Goal: Information Seeking & Learning: Learn about a topic

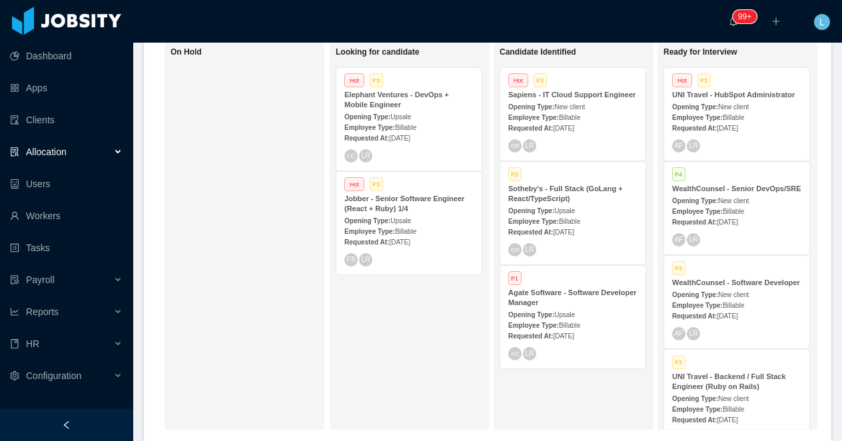
scroll to position [256, 0]
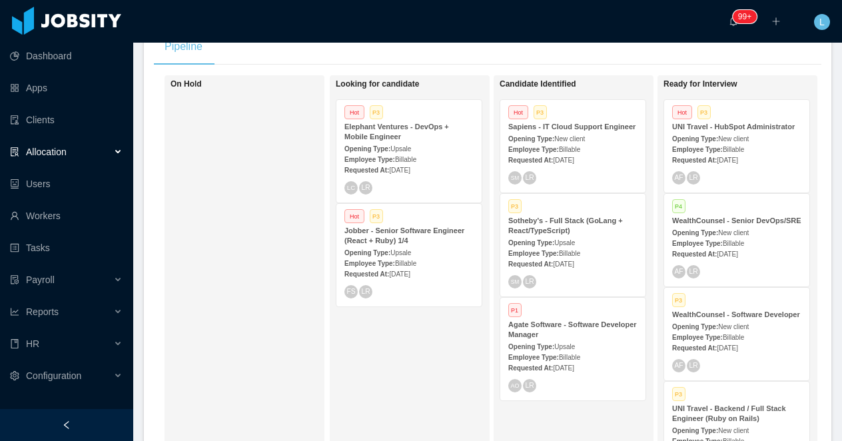
click at [570, 246] on span "Upsale" at bounding box center [564, 242] width 21 height 7
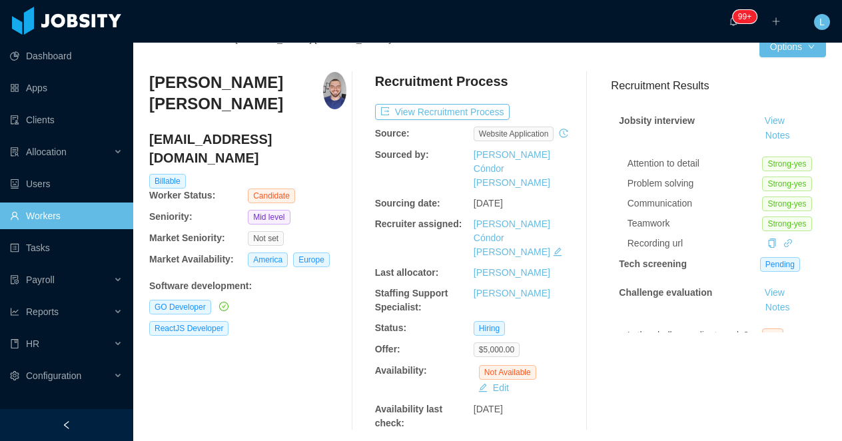
scroll to position [24, 0]
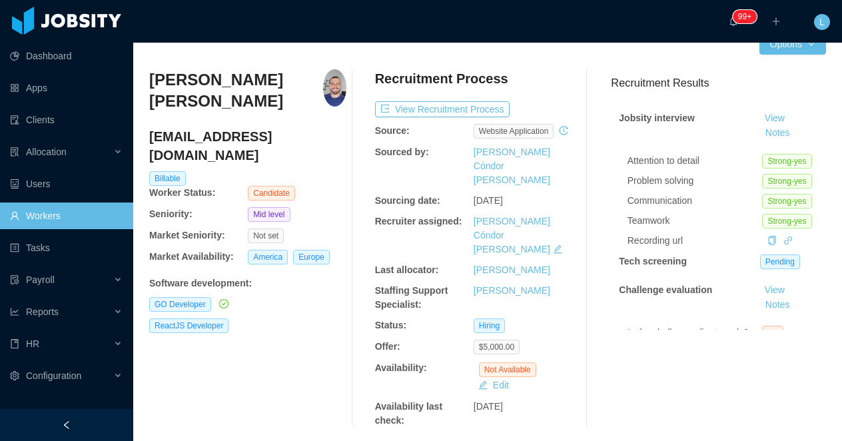
click at [182, 71] on h3 "[PERSON_NAME] [PERSON_NAME]" at bounding box center [236, 90] width 174 height 43
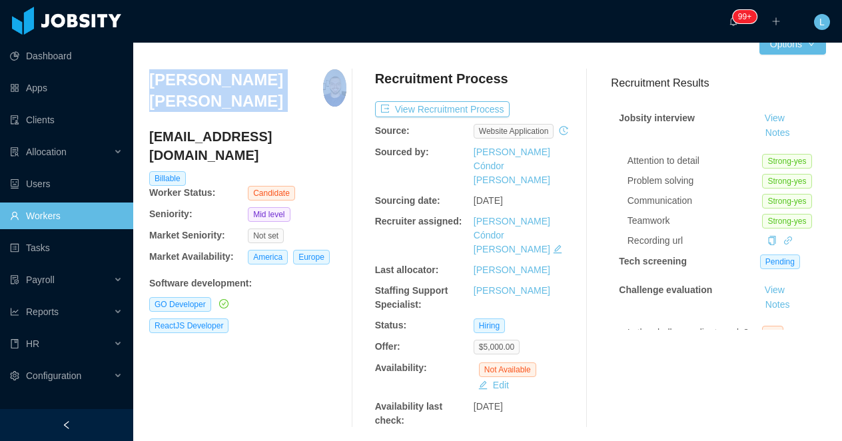
click at [182, 71] on h3 "[PERSON_NAME] [PERSON_NAME]" at bounding box center [236, 90] width 174 height 43
copy h3 "[PERSON_NAME] [PERSON_NAME]"
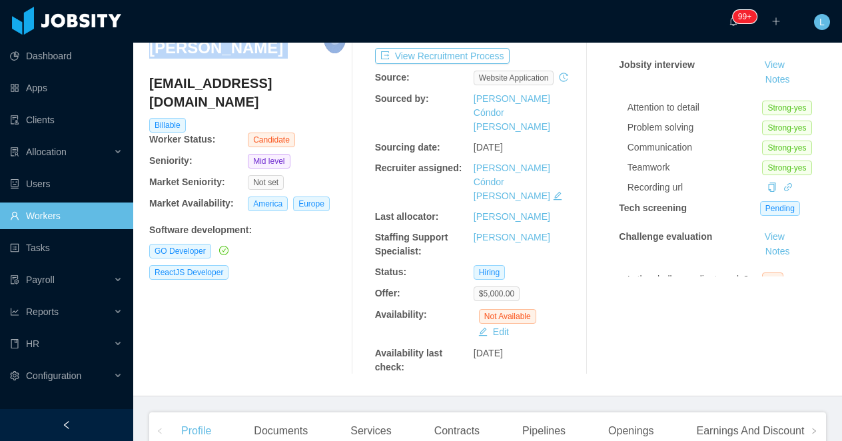
scroll to position [187, 0]
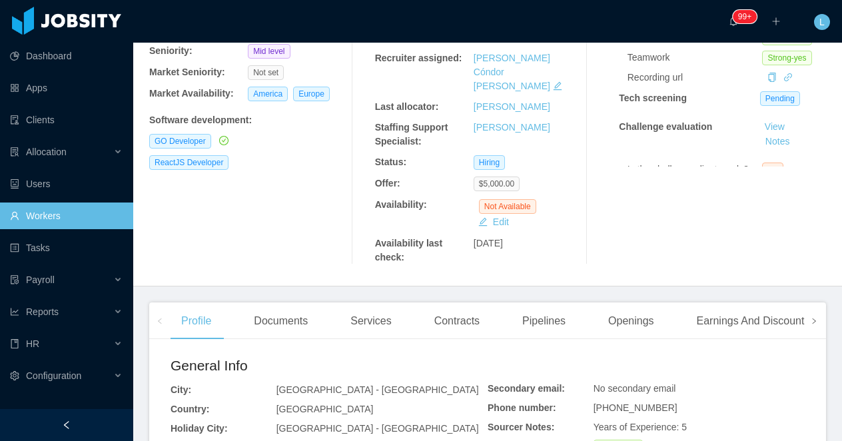
click at [815, 318] on icon "icon: right" at bounding box center [814, 320] width 3 height 5
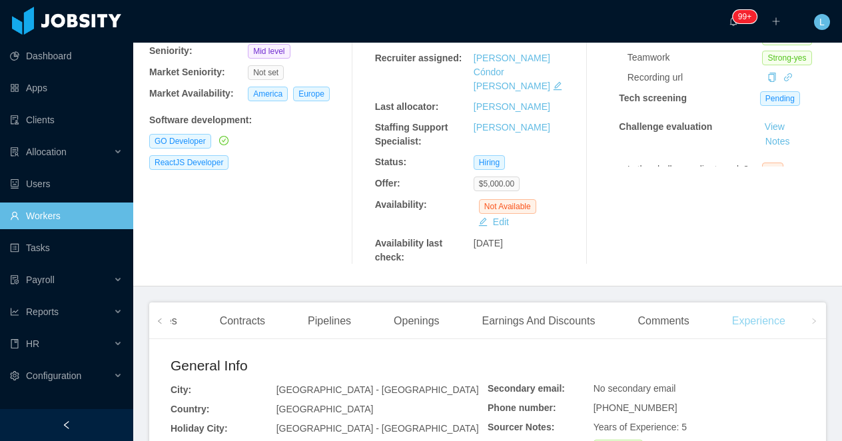
click at [778, 302] on div "Experience" at bounding box center [758, 320] width 75 height 37
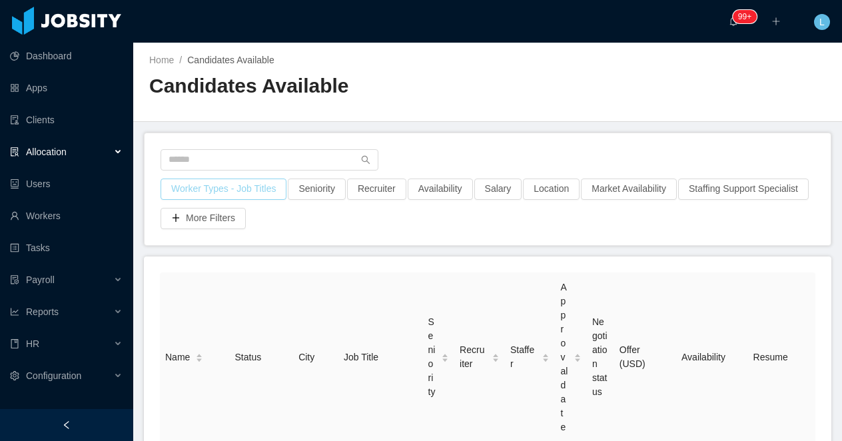
click at [215, 195] on button "Worker Types - Job Titles" at bounding box center [224, 189] width 126 height 21
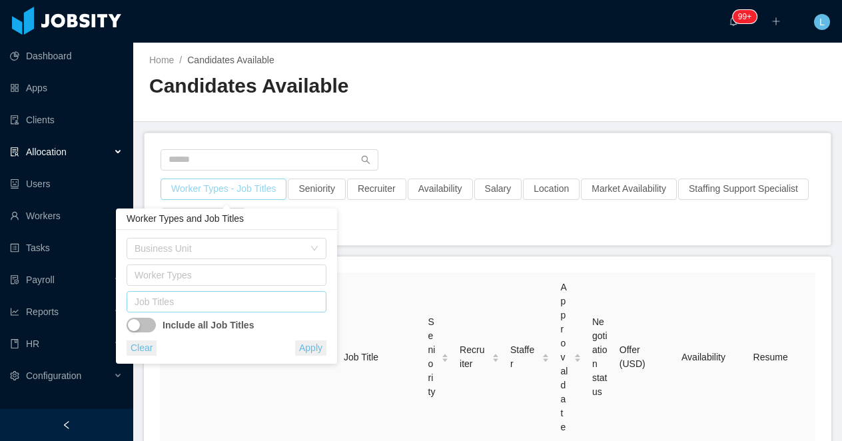
click at [175, 301] on div "Job Titles" at bounding box center [224, 301] width 178 height 13
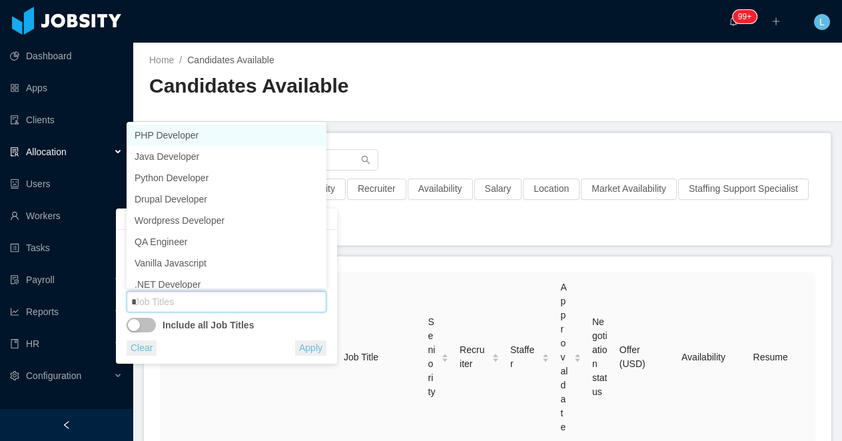
type input "**"
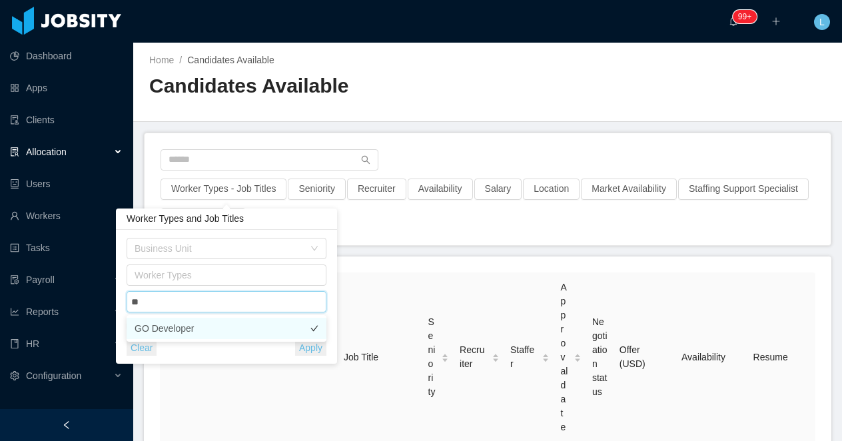
click at [193, 328] on li "GO Developer" at bounding box center [227, 328] width 200 height 21
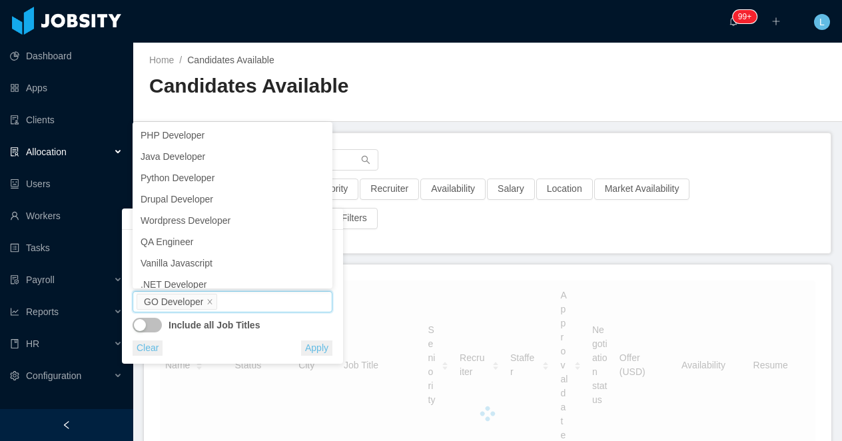
click at [481, 73] on h2 "Candidates Available" at bounding box center [318, 86] width 338 height 27
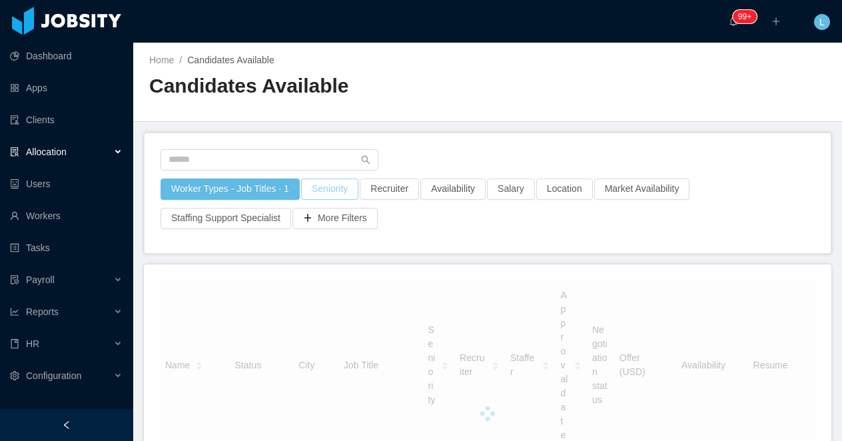
click at [344, 191] on button "Seniority" at bounding box center [329, 189] width 57 height 21
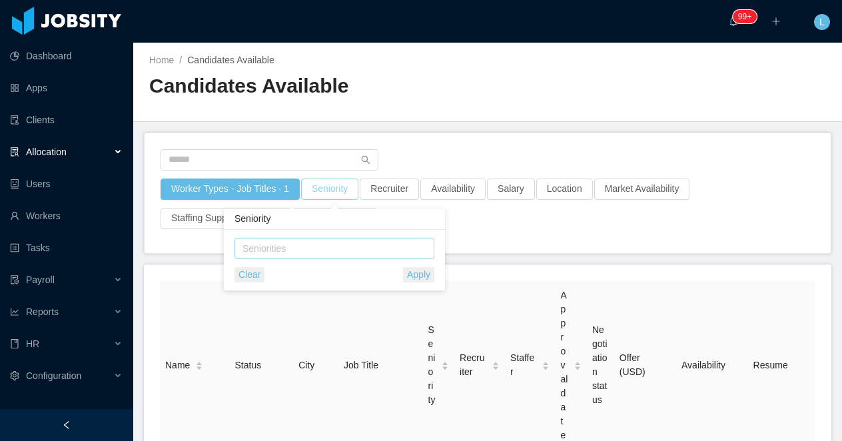
click at [318, 251] on div "Seniorities" at bounding box center [331, 248] width 178 height 13
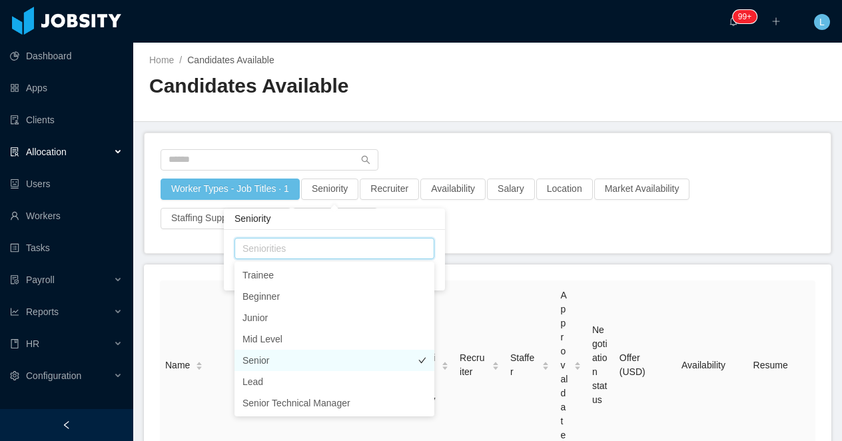
click at [310, 357] on li "Senior" at bounding box center [334, 360] width 200 height 21
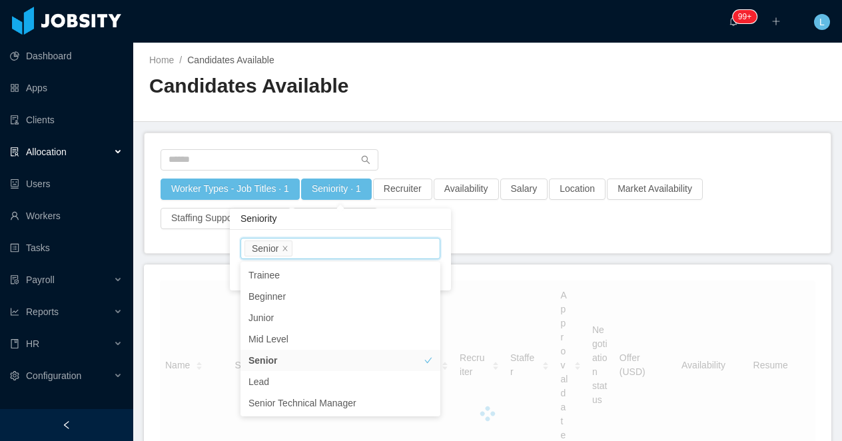
click at [469, 121] on div "Home / Candidates Available / Candidates Available" at bounding box center [487, 82] width 709 height 79
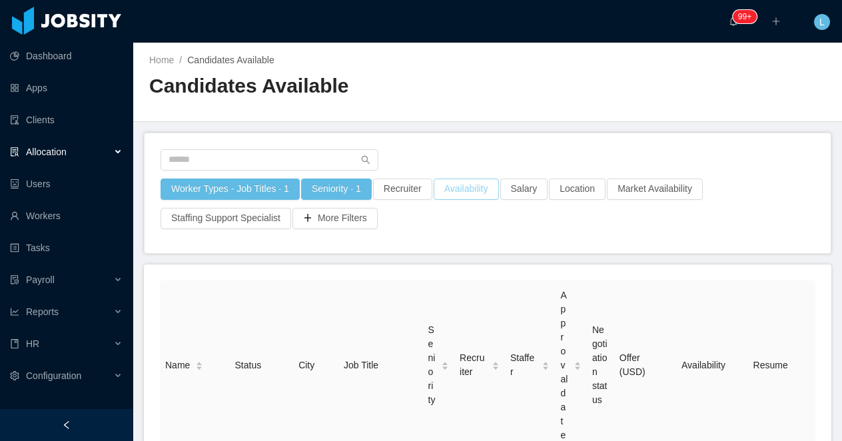
click at [487, 188] on button "Availability" at bounding box center [466, 189] width 65 height 21
click at [534, 185] on button "Salary" at bounding box center [524, 189] width 48 height 21
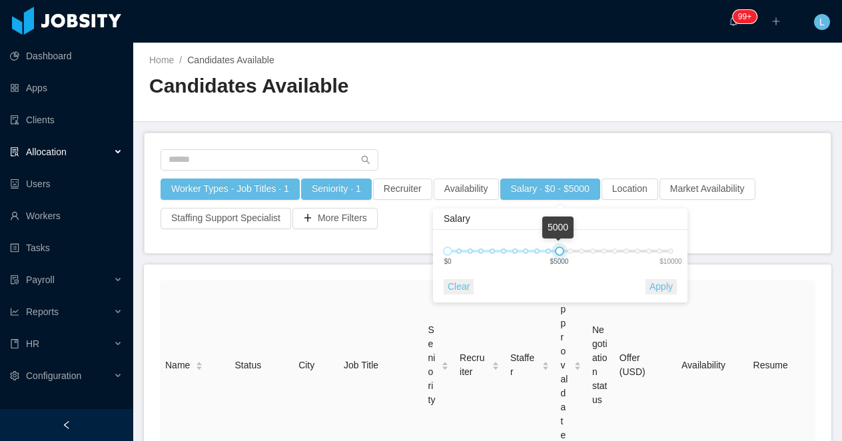
drag, startPoint x: 646, startPoint y: 250, endPoint x: 564, endPoint y: 250, distance: 82.6
click at [564, 250] on div "0 5000 $0 $5000 $10000" at bounding box center [559, 251] width 223 height 8
click at [674, 286] on button "Apply" at bounding box center [661, 286] width 31 height 15
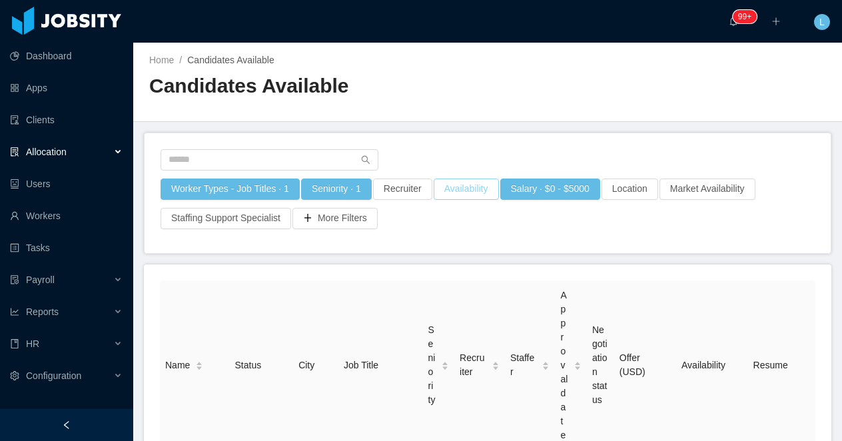
click at [474, 195] on button "Availability" at bounding box center [466, 189] width 65 height 21
click at [436, 244] on div "Select one" at bounding box center [470, 248] width 178 height 13
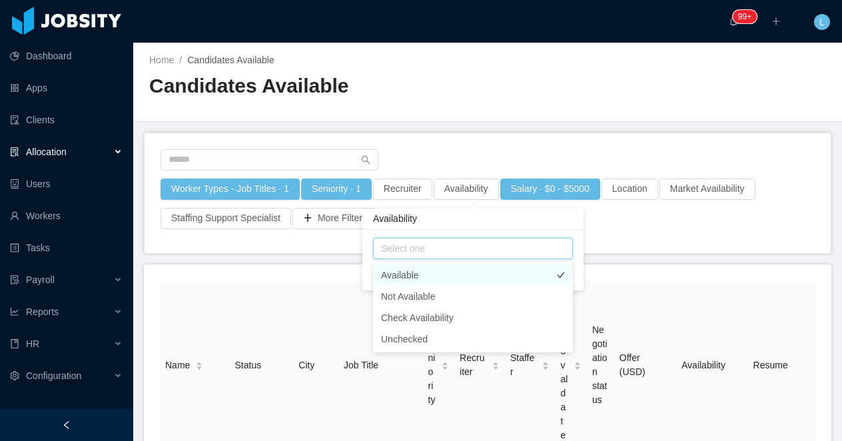
click at [418, 274] on li "Available" at bounding box center [473, 274] width 200 height 21
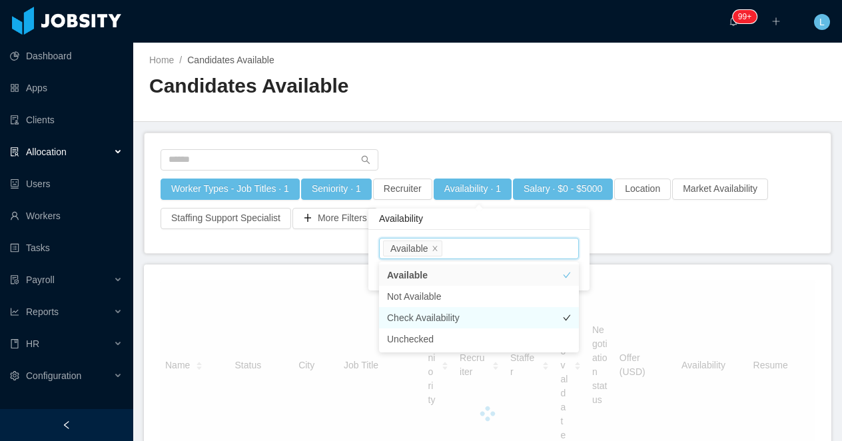
click at [420, 317] on li "Check Availability" at bounding box center [479, 317] width 200 height 21
click at [522, 104] on div "Home / Candidates Available / Candidates Available" at bounding box center [487, 82] width 709 height 79
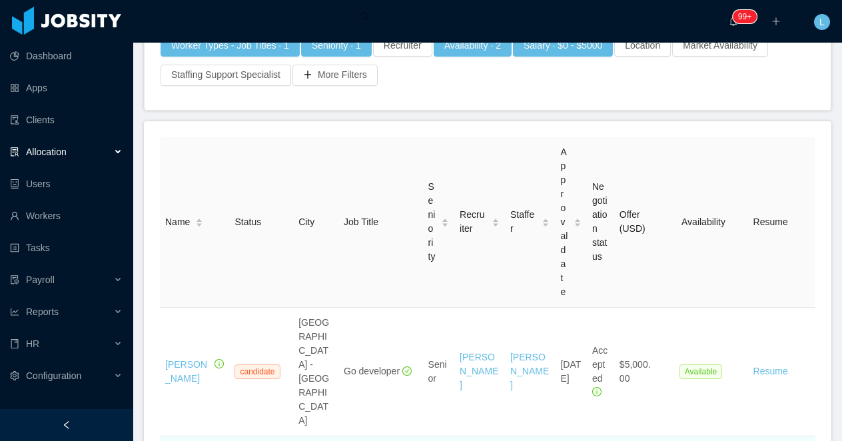
scroll to position [130, 0]
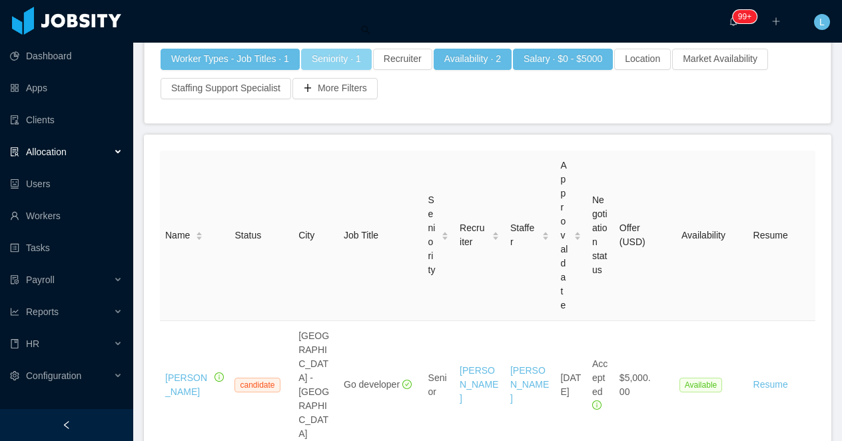
click at [344, 51] on button "Seniority · 1" at bounding box center [336, 59] width 71 height 21
click at [286, 119] on icon "icon: close" at bounding box center [285, 118] width 5 height 5
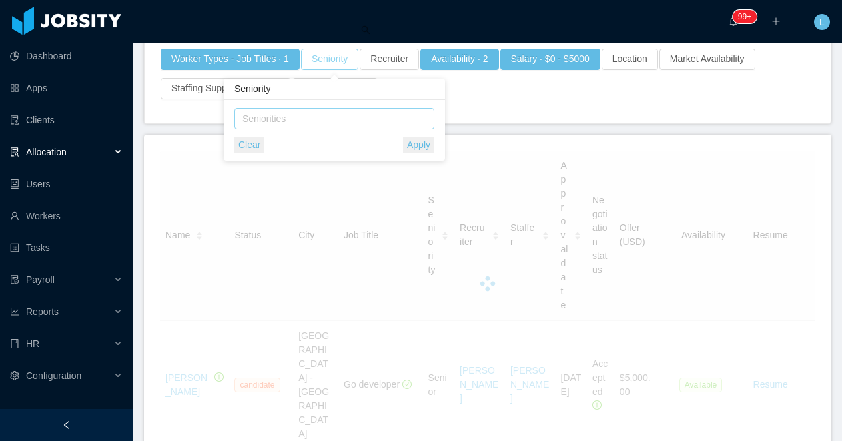
click at [286, 119] on div "Seniorities" at bounding box center [331, 118] width 178 height 13
type input "***"
click at [287, 145] on li "Mid Level" at bounding box center [334, 145] width 200 height 21
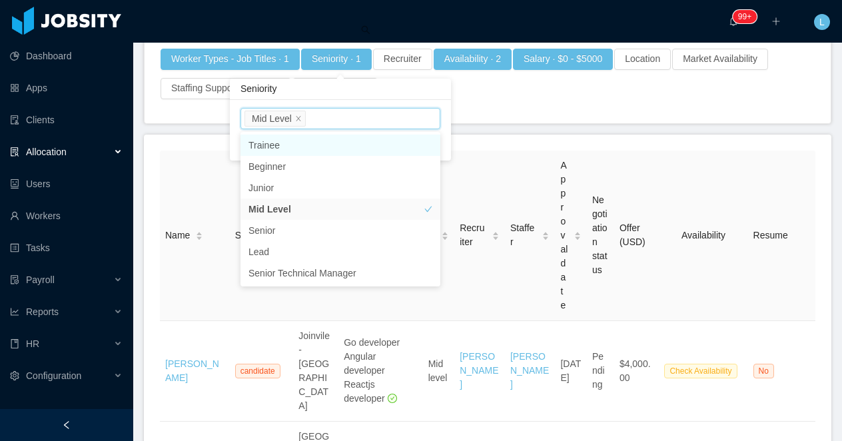
click at [538, 110] on div "Worker Types - Job Titles · 1 Seniority · 1 Recruiter Availability · 2 Salary ·…" at bounding box center [488, 63] width 686 height 120
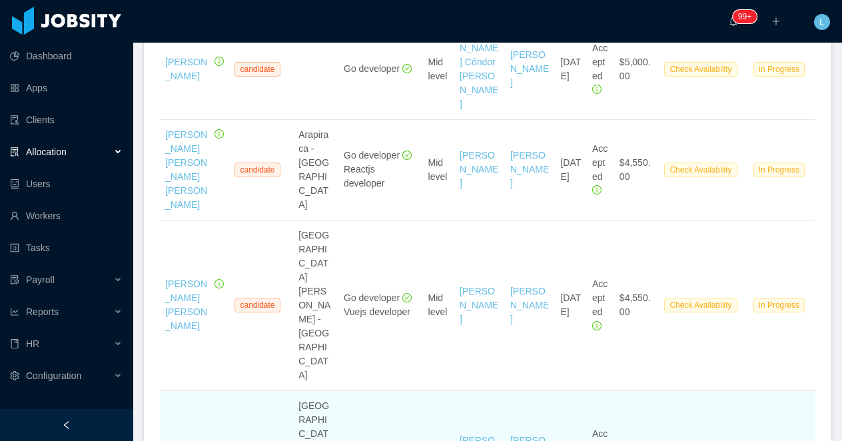
scroll to position [1286, 0]
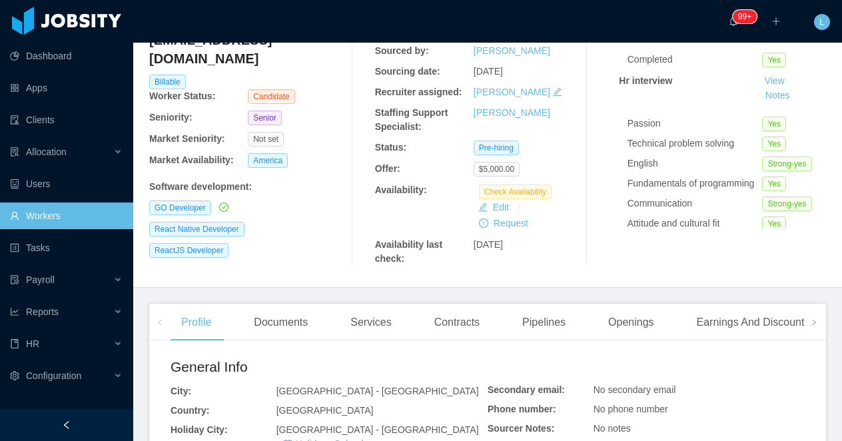
scroll to position [129, 0]
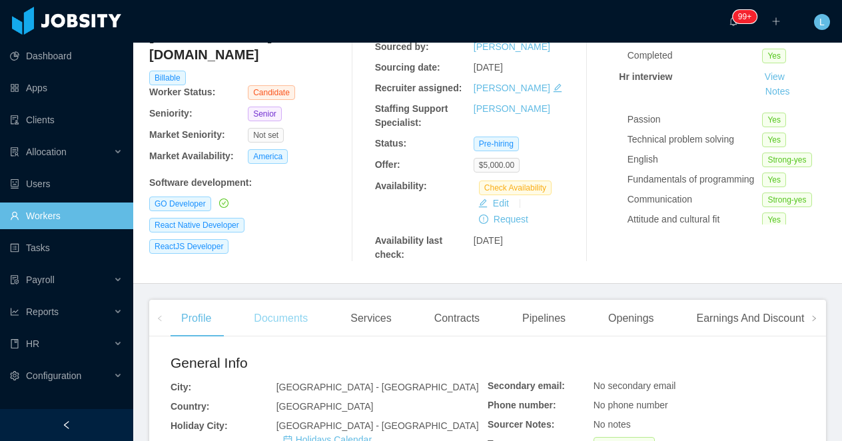
click at [293, 313] on div "Documents" at bounding box center [280, 318] width 75 height 37
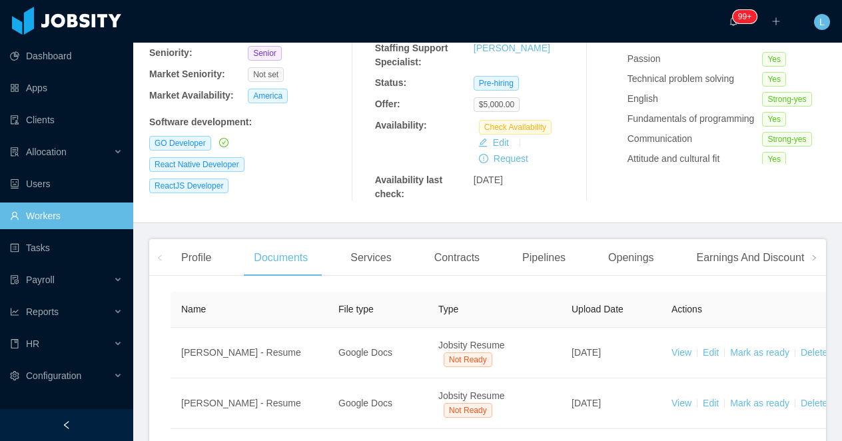
scroll to position [343, 0]
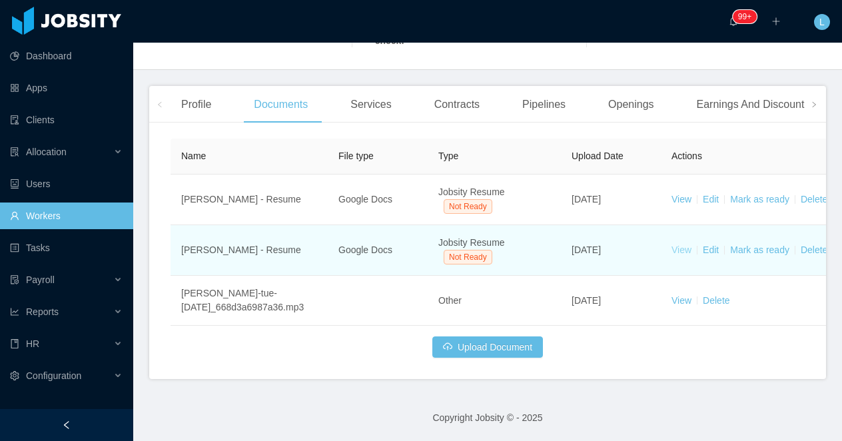
click at [678, 249] on link "View" at bounding box center [682, 249] width 20 height 11
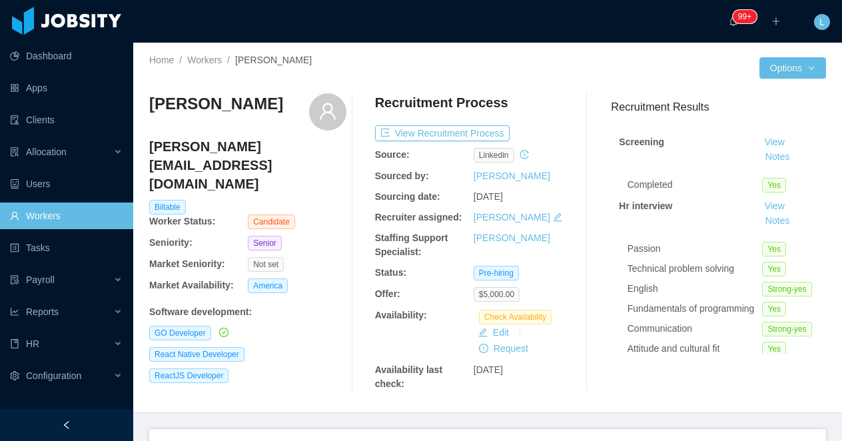
click at [209, 103] on h3 "Felipe Goncalves" at bounding box center [216, 103] width 134 height 21
copy div "Felipe Goncalves"
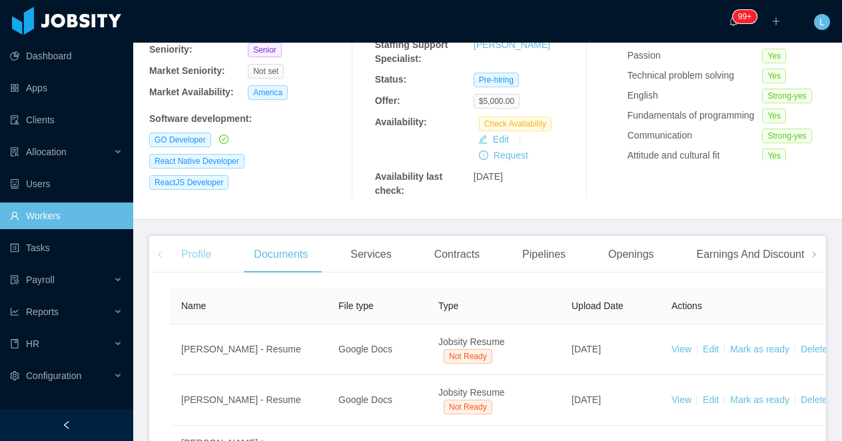
click at [191, 264] on div "Profile" at bounding box center [196, 254] width 51 height 37
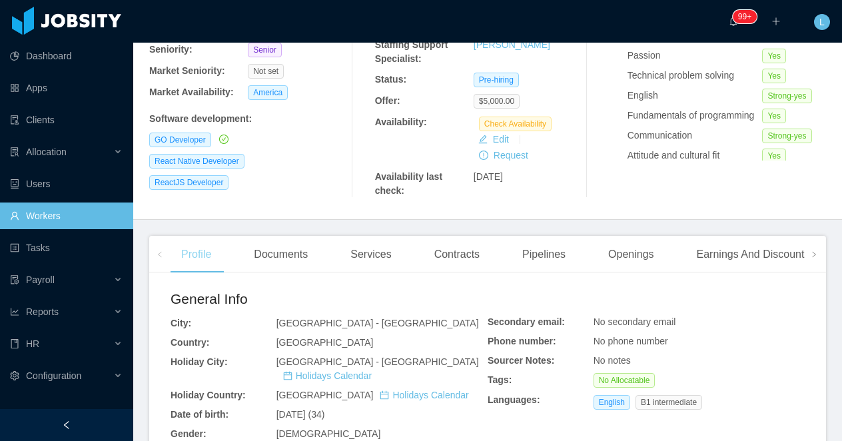
scroll to position [369, 0]
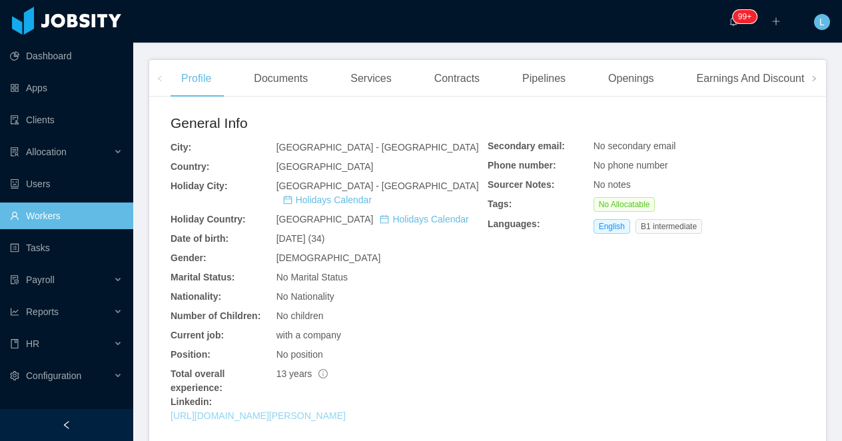
click at [227, 410] on link "https://br.linkedin.com/in/felipe-gon%C3%A7alves-6582a942" at bounding box center [258, 415] width 175 height 11
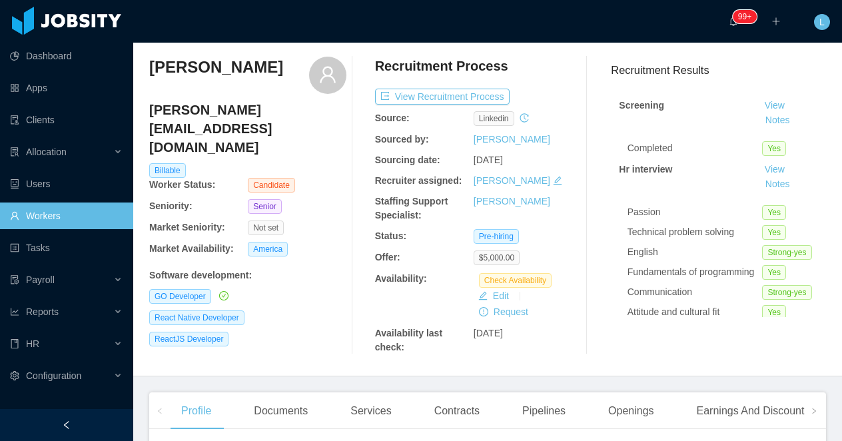
scroll to position [0, 0]
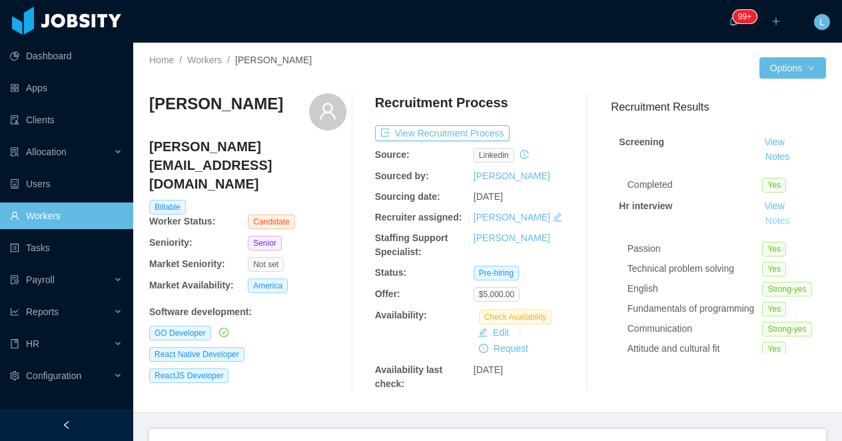
click at [775, 223] on button "Notes" at bounding box center [777, 221] width 35 height 16
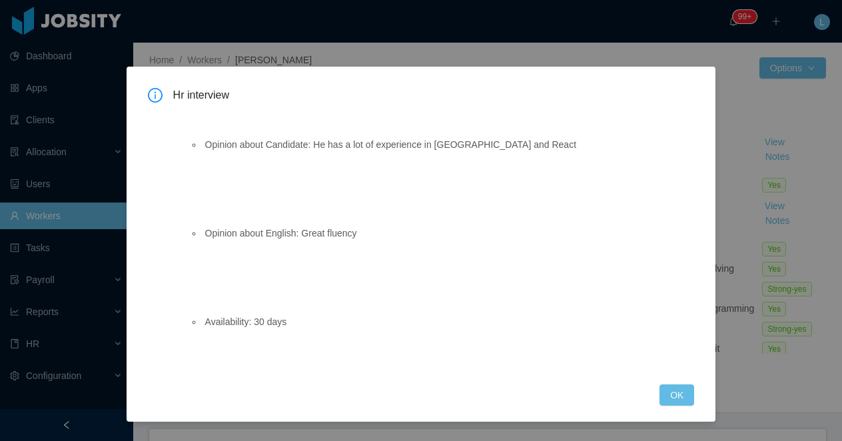
click at [681, 382] on div "Hr interview Opinion about Candidate: He has a lot of experience in Golang and …" at bounding box center [421, 247] width 547 height 318
click at [678, 382] on div "Hr interview Opinion about Candidate: He has a lot of experience in Golang and …" at bounding box center [421, 247] width 547 height 318
click at [674, 388] on button "OK" at bounding box center [677, 394] width 35 height 21
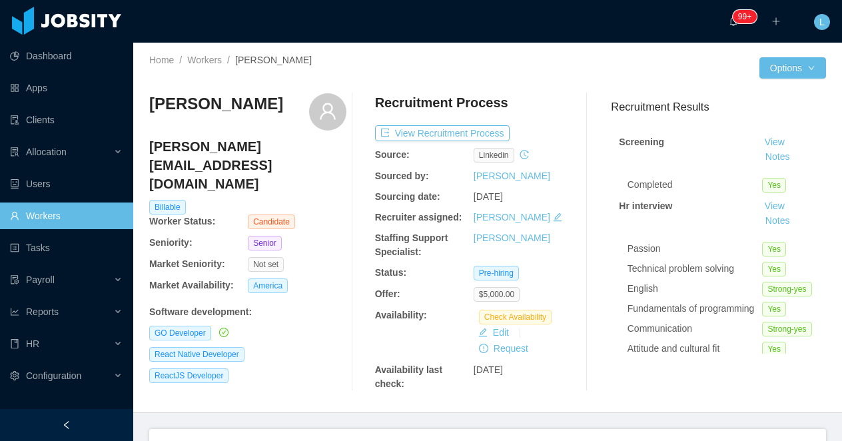
click at [225, 101] on h3 "Felipe Goncalves" at bounding box center [216, 103] width 134 height 21
copy div "Felipe Goncalves"
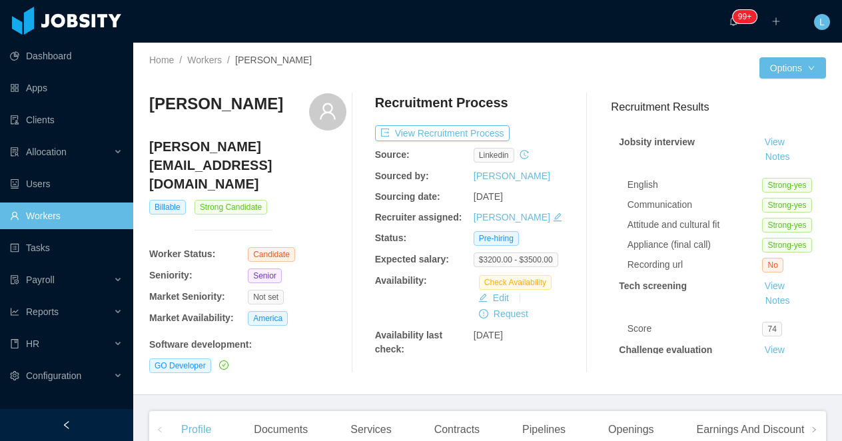
click at [234, 115] on div "Camilo Cueto" at bounding box center [216, 111] width 134 height 37
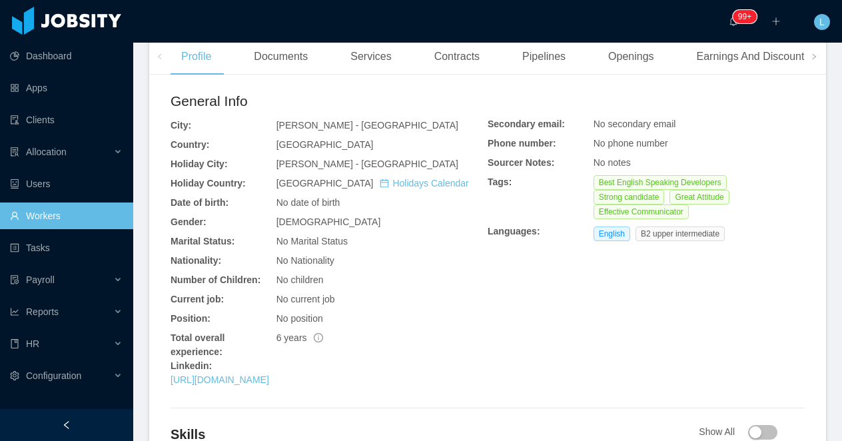
scroll to position [398, 0]
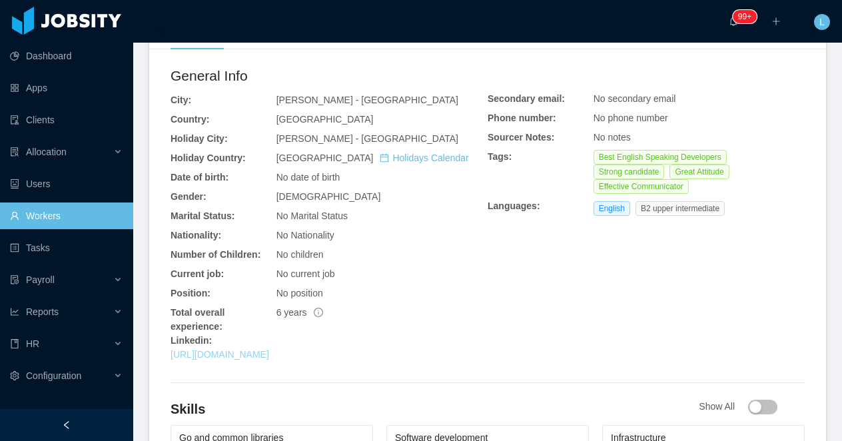
click at [239, 349] on link "https://cl.linkedin.com/in/ccueto" at bounding box center [220, 354] width 99 height 11
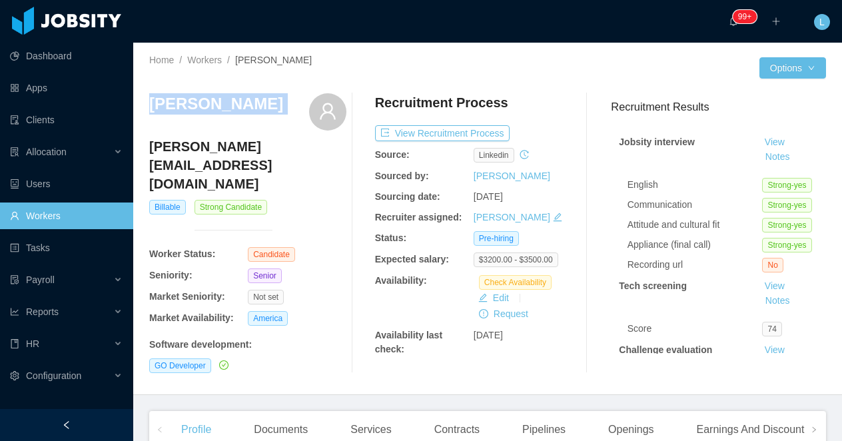
copy div "Camilo Cueto"
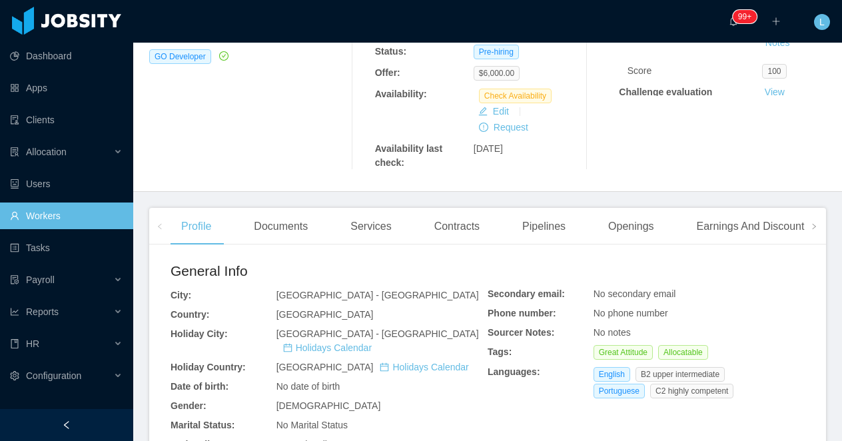
scroll to position [352, 0]
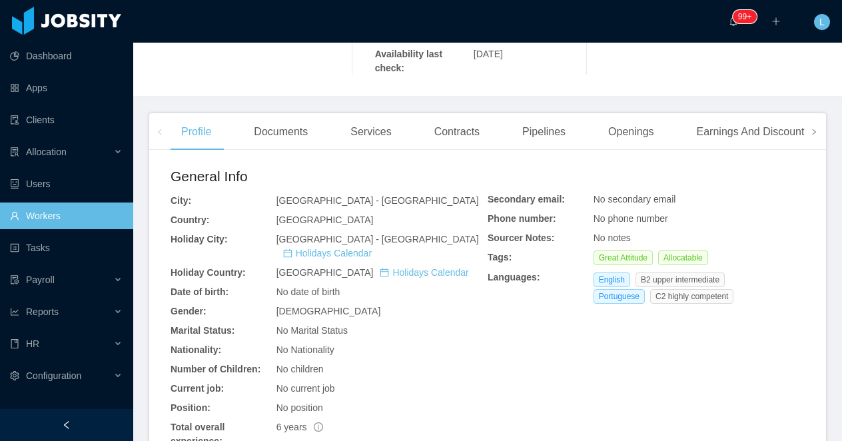
click at [811, 129] on icon "icon: right" at bounding box center [814, 132] width 7 height 7
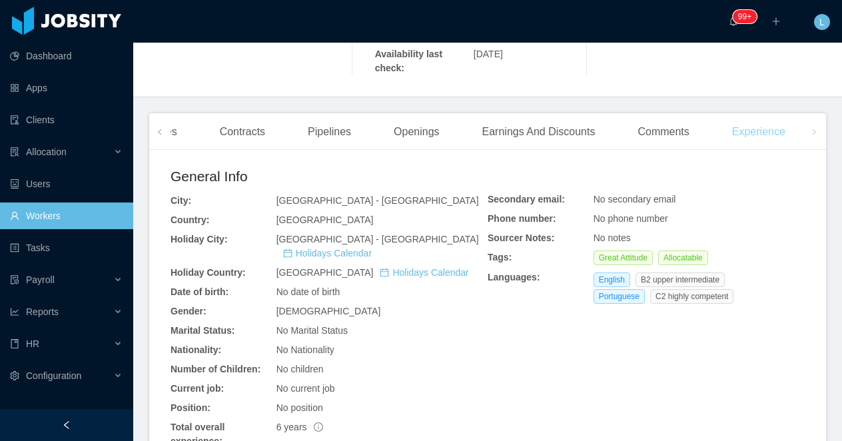
click at [781, 133] on div "Experience" at bounding box center [758, 131] width 75 height 37
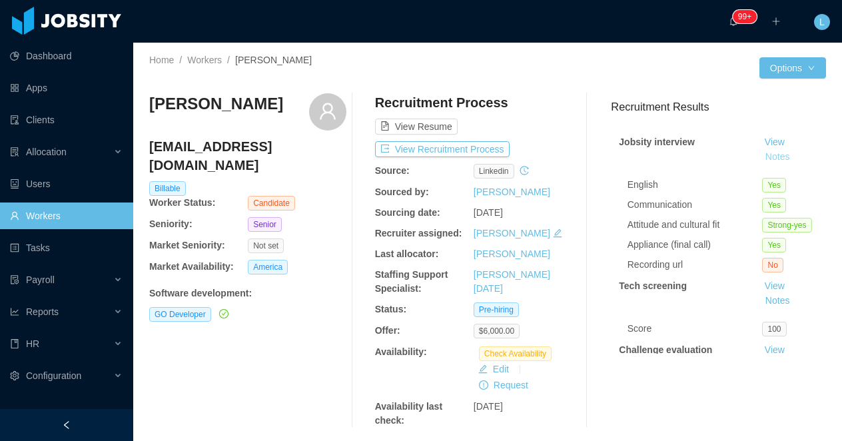
click at [779, 157] on button "Notes" at bounding box center [777, 157] width 35 height 16
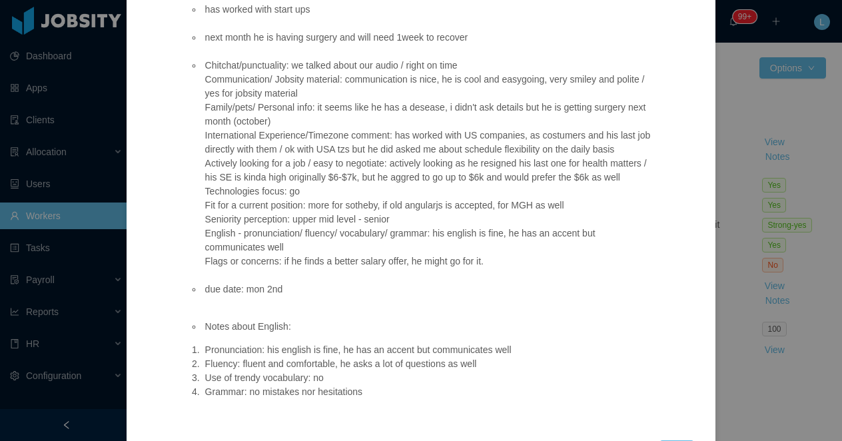
scroll to position [349, 0]
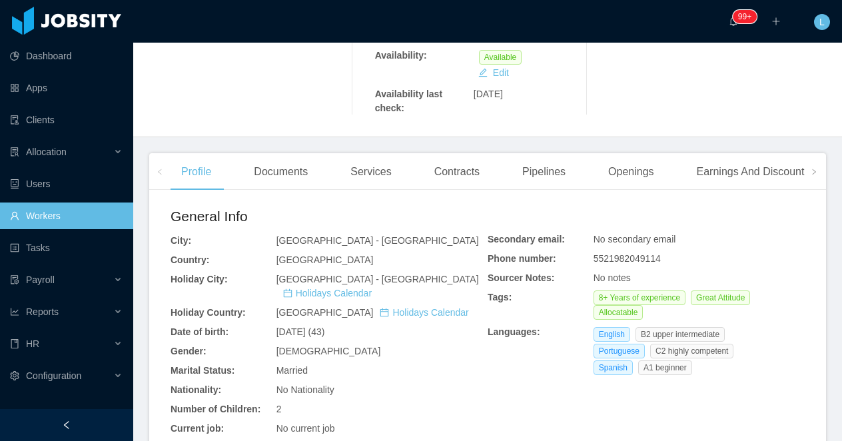
scroll to position [330, 0]
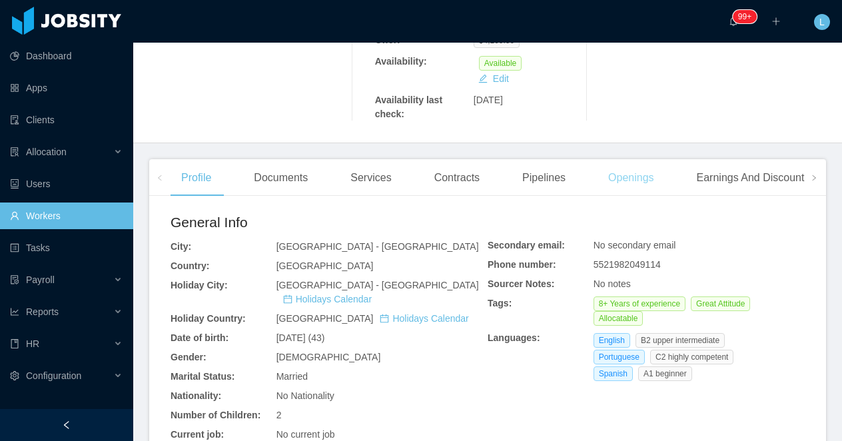
click at [628, 159] on div "Openings" at bounding box center [631, 177] width 67 height 37
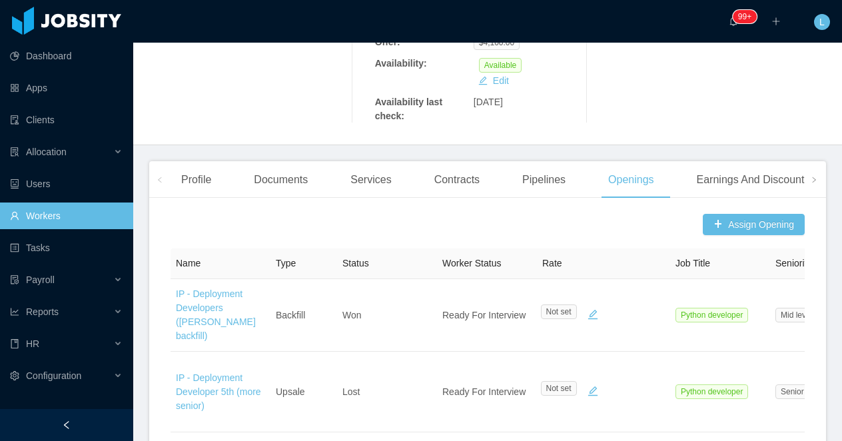
scroll to position [329, 0]
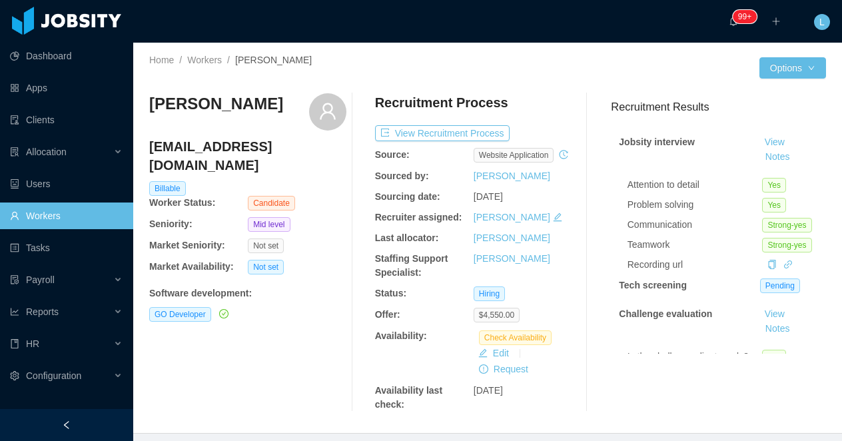
click at [218, 107] on h3 "[PERSON_NAME]" at bounding box center [216, 103] width 134 height 21
copy div "[PERSON_NAME]"
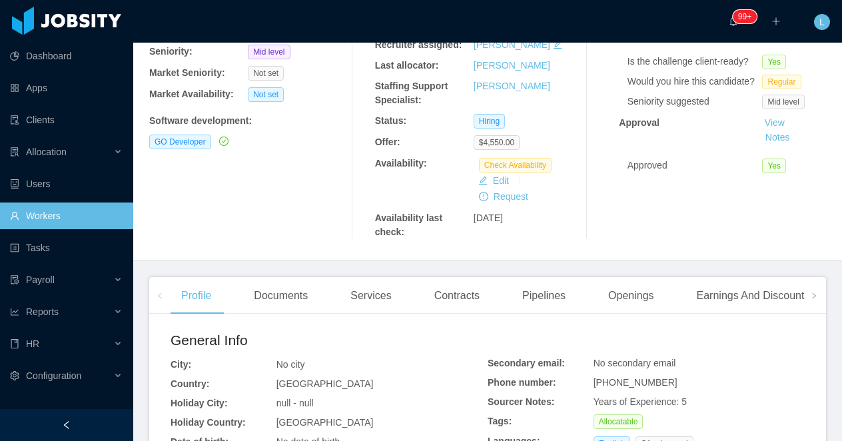
scroll to position [213, 0]
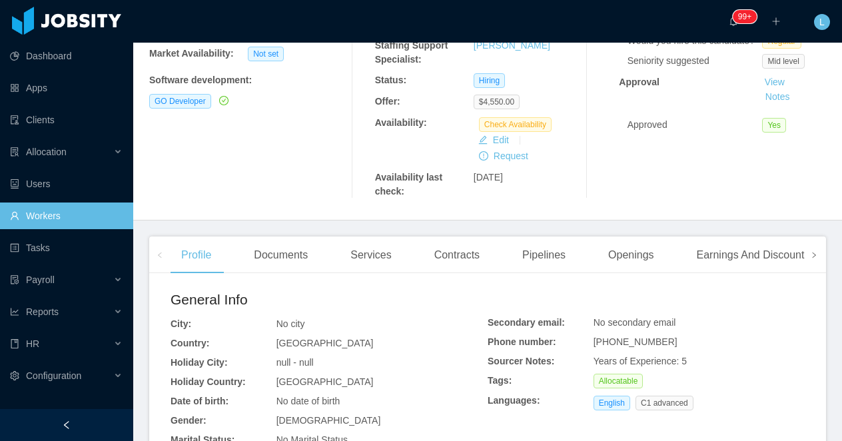
click at [816, 258] on icon "icon: right" at bounding box center [814, 255] width 7 height 7
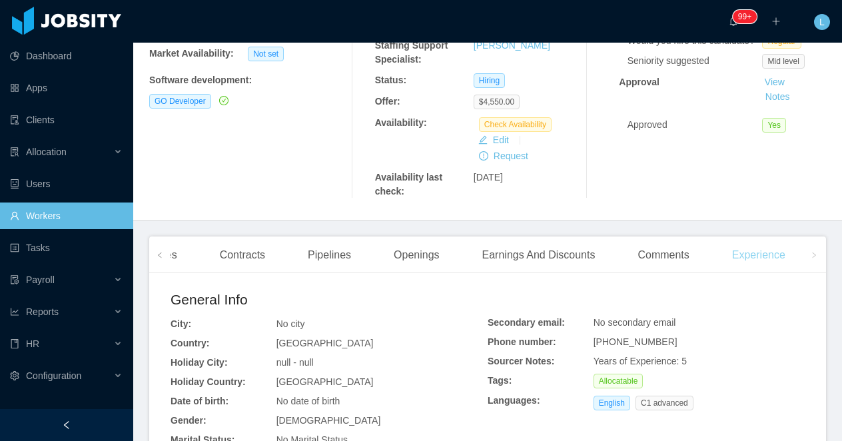
click at [783, 267] on div "Experience" at bounding box center [758, 254] width 75 height 37
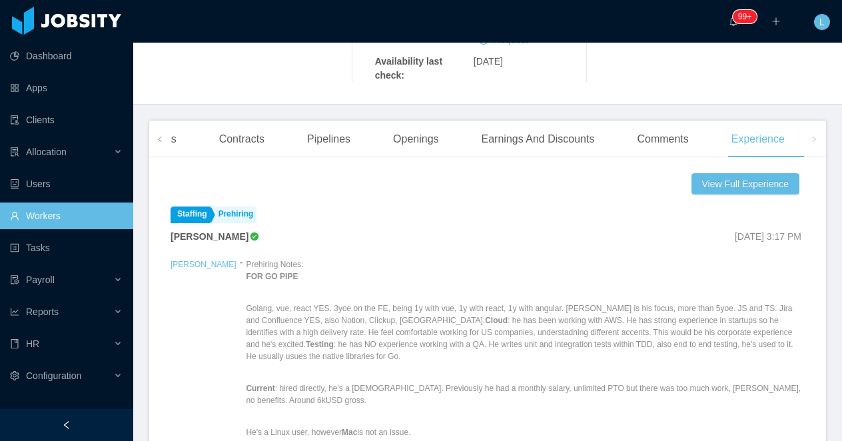
scroll to position [241, 0]
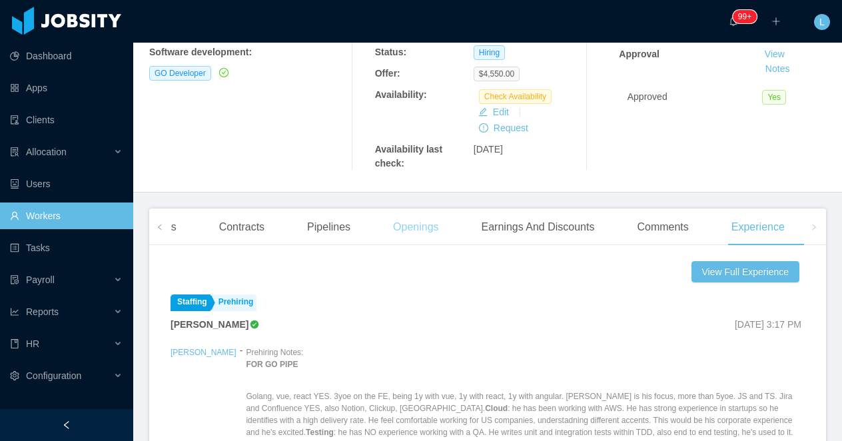
click at [432, 246] on div "Openings" at bounding box center [415, 227] width 67 height 37
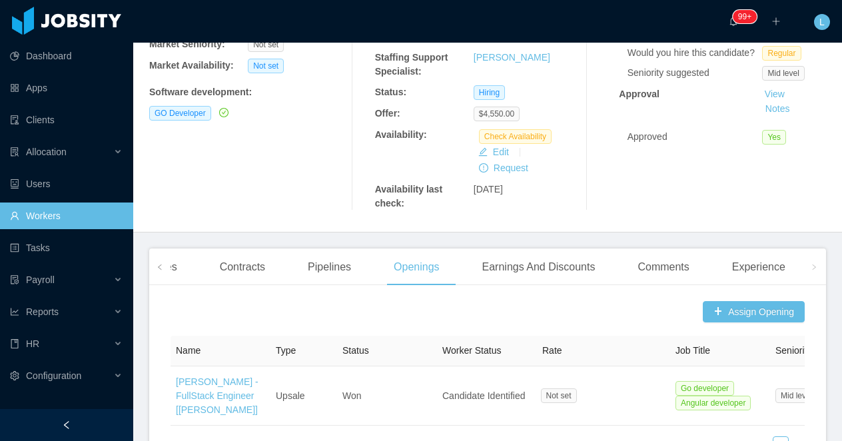
scroll to position [276, 0]
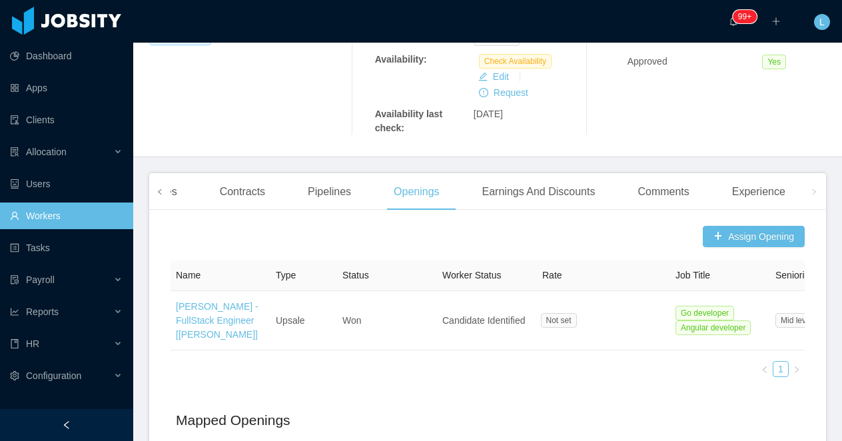
click at [157, 195] on icon "icon: left" at bounding box center [160, 192] width 7 height 7
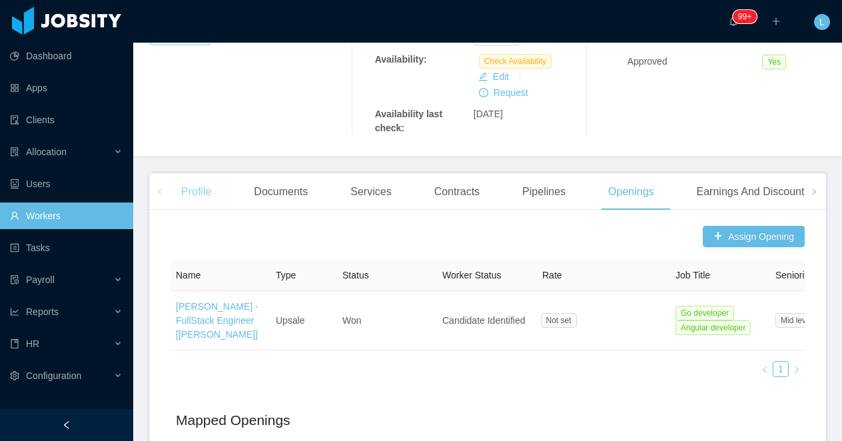
click at [177, 207] on div "Profile" at bounding box center [196, 191] width 51 height 37
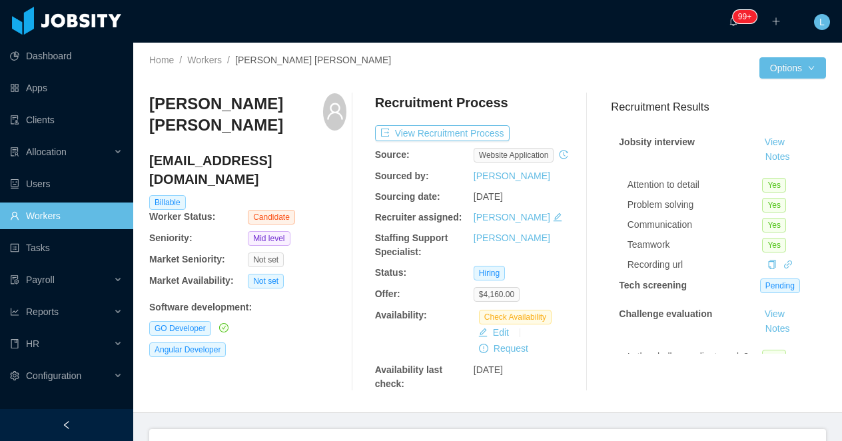
click at [236, 109] on h3 "[PERSON_NAME] [PERSON_NAME]" at bounding box center [236, 114] width 174 height 43
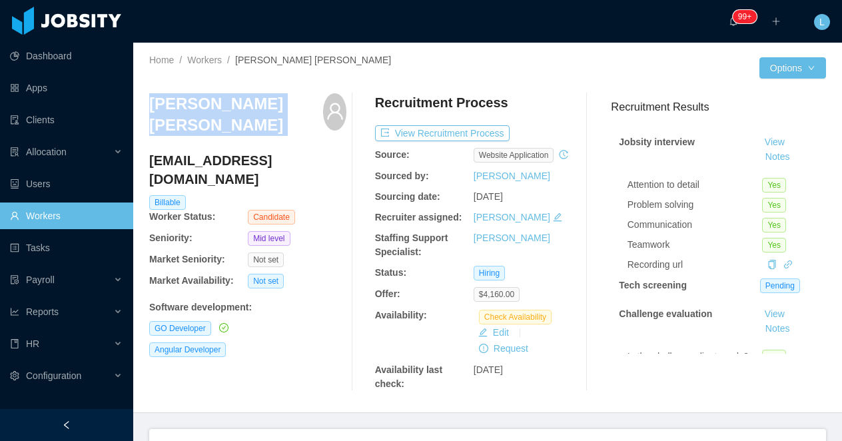
click at [236, 109] on h3 "[PERSON_NAME] [PERSON_NAME]" at bounding box center [236, 114] width 174 height 43
copy div "[PERSON_NAME] [PERSON_NAME]"
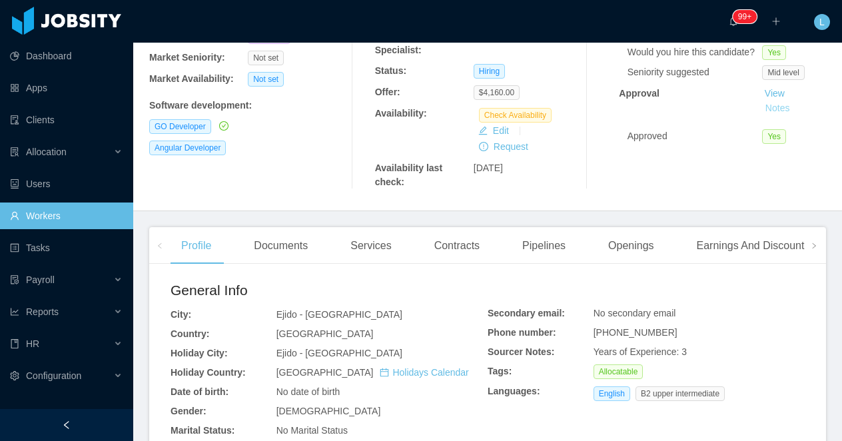
scroll to position [230, 0]
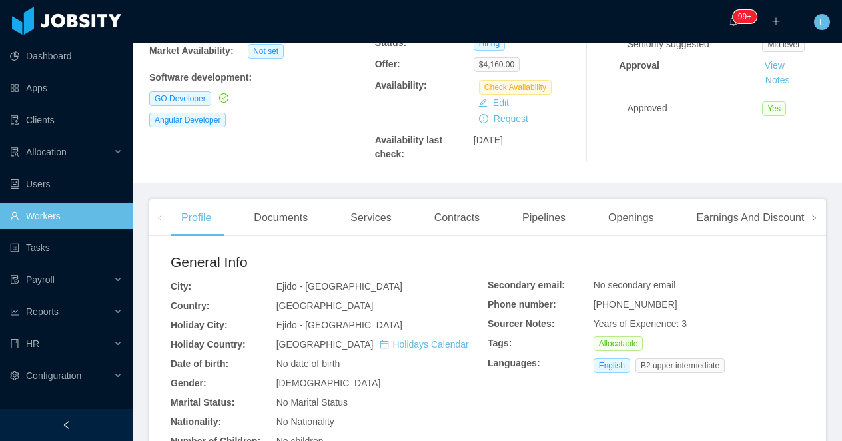
click at [813, 221] on icon "icon: right" at bounding box center [814, 217] width 3 height 5
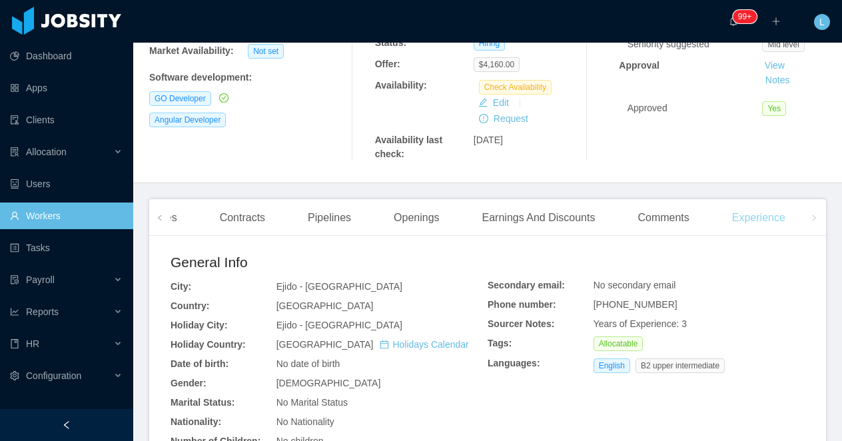
click at [779, 229] on div "Experience" at bounding box center [758, 217] width 75 height 37
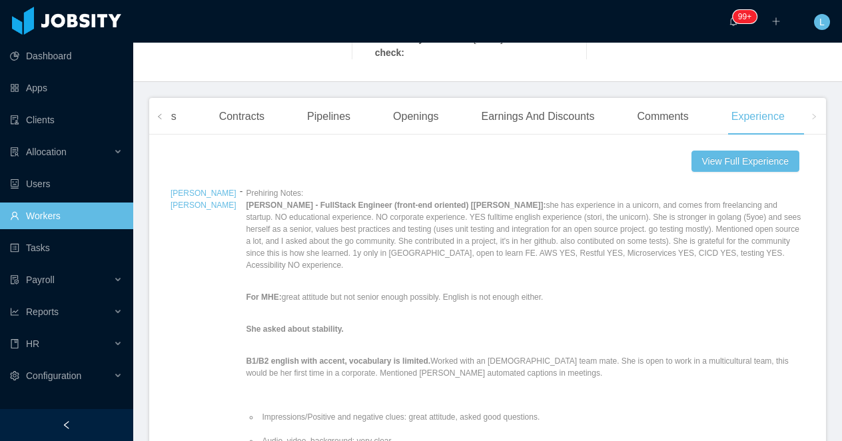
scroll to position [363, 0]
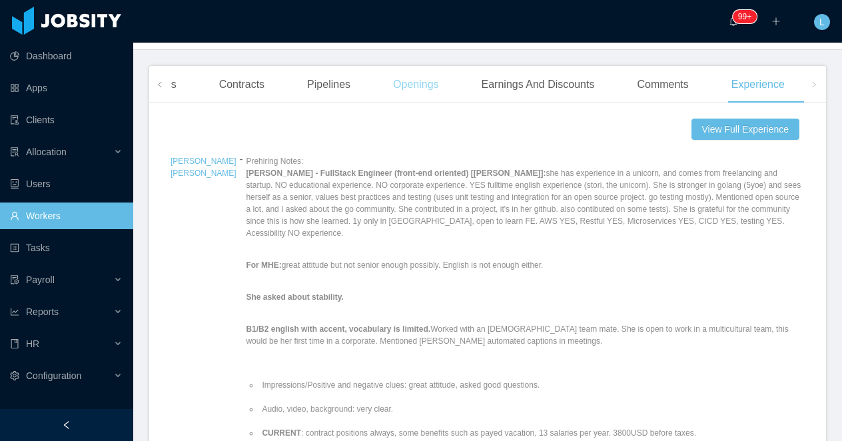
click at [420, 95] on div "Openings" at bounding box center [415, 84] width 67 height 37
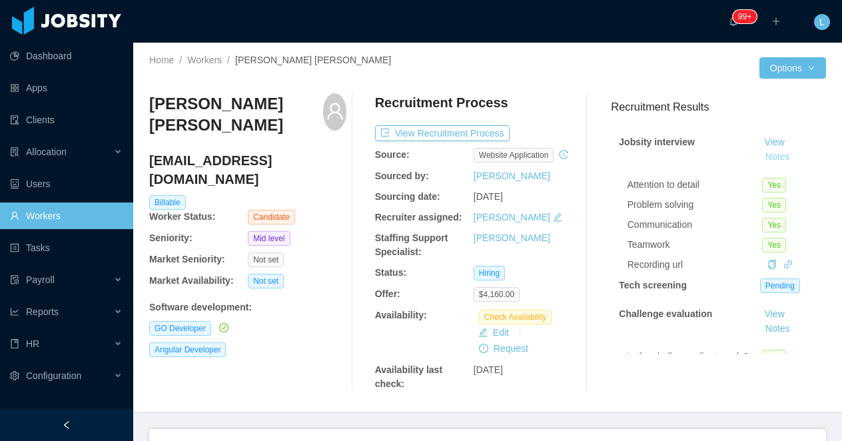
click at [777, 159] on button "Notes" at bounding box center [777, 157] width 35 height 16
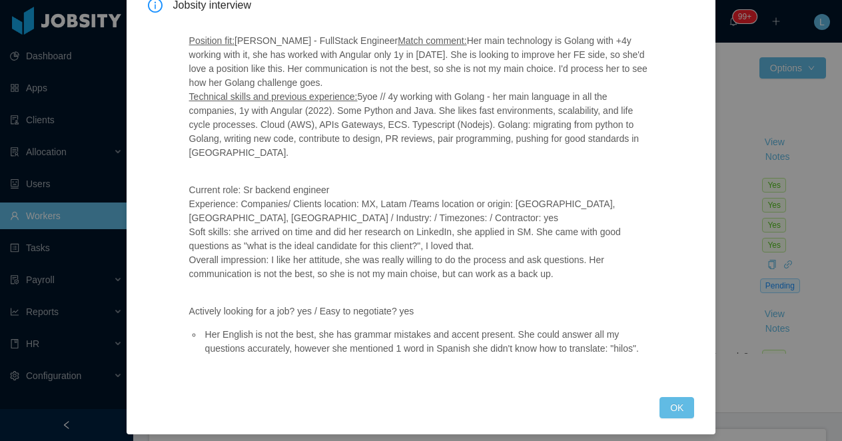
scroll to position [93, 0]
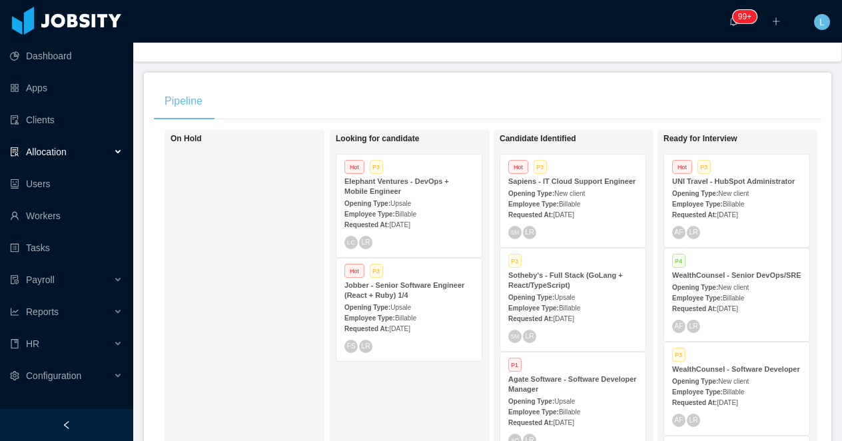
scroll to position [263, 0]
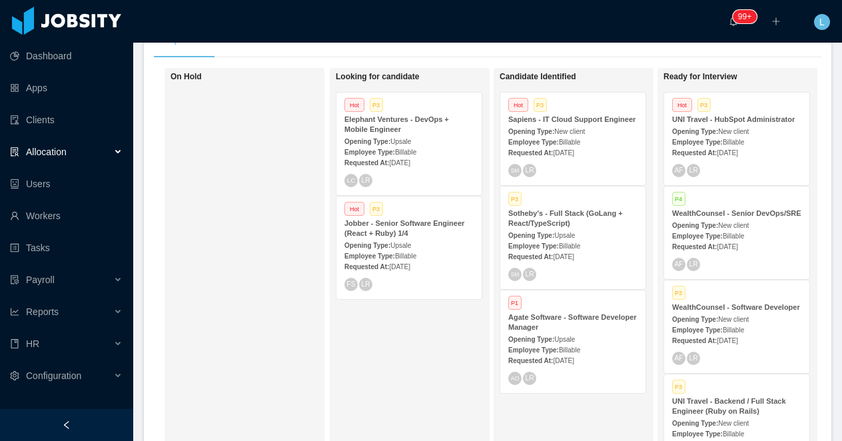
click at [575, 239] on span "Upsale" at bounding box center [564, 235] width 21 height 7
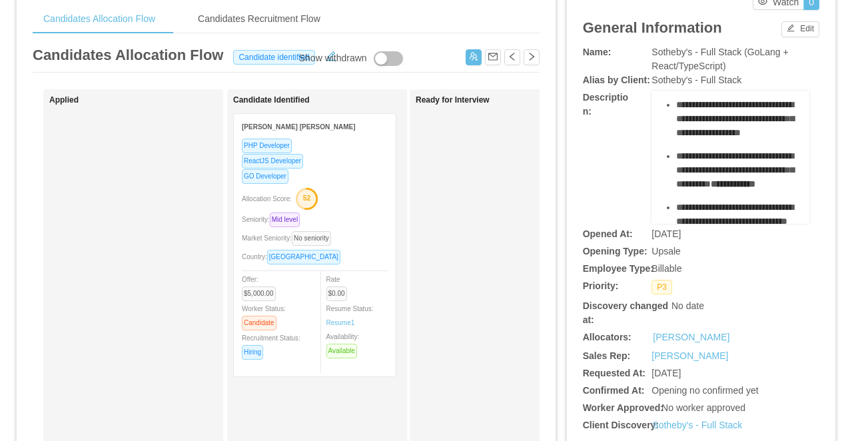
scroll to position [662, 0]
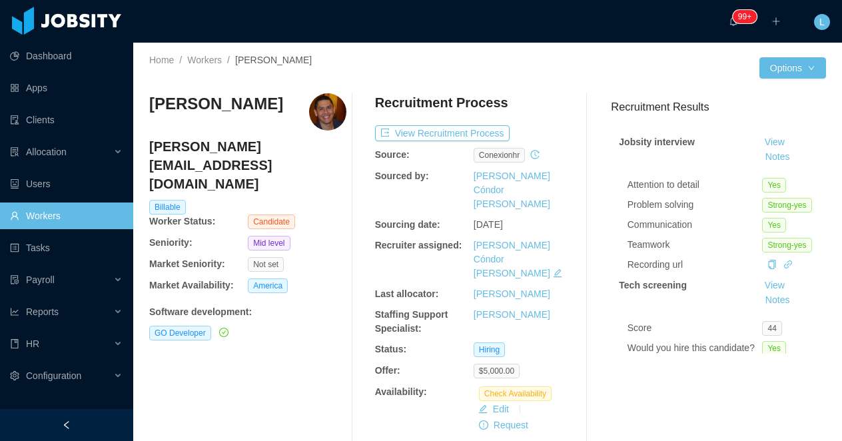
click at [209, 106] on h3 "Edgar Sucre" at bounding box center [216, 103] width 134 height 21
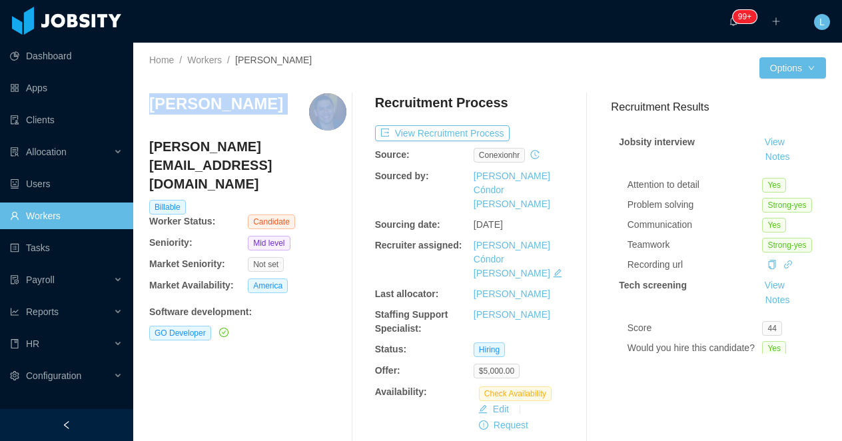
click at [209, 106] on h3 "Edgar Sucre" at bounding box center [216, 103] width 134 height 21
copy h3 "Edgar Sucre"
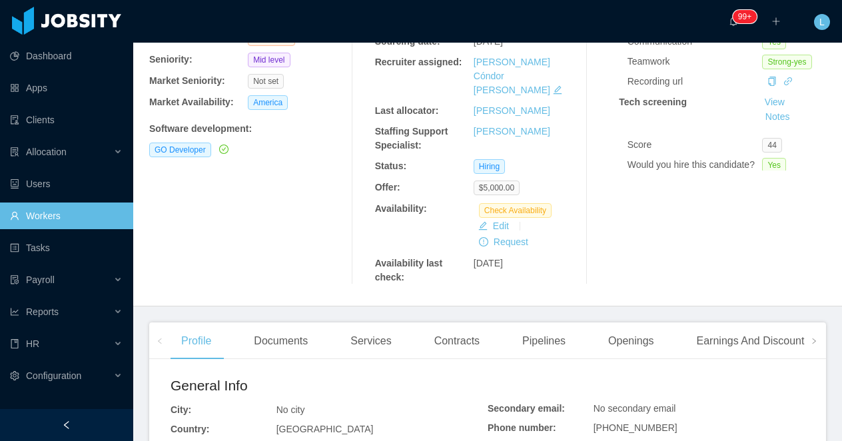
scroll to position [192, 0]
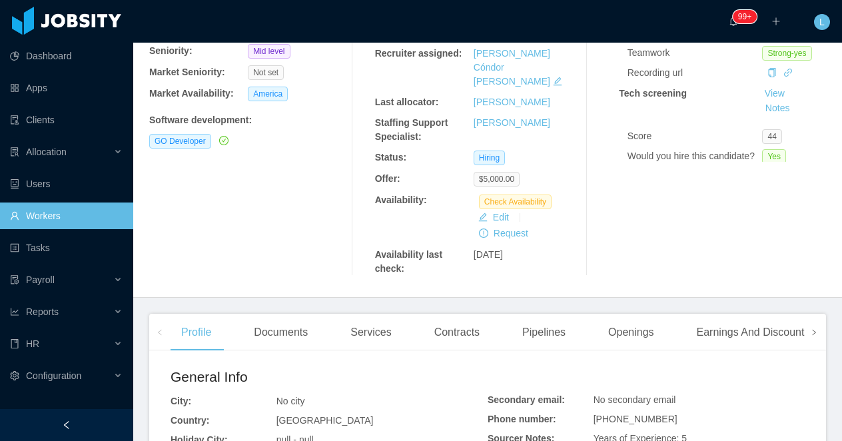
click at [813, 314] on span at bounding box center [813, 332] width 21 height 37
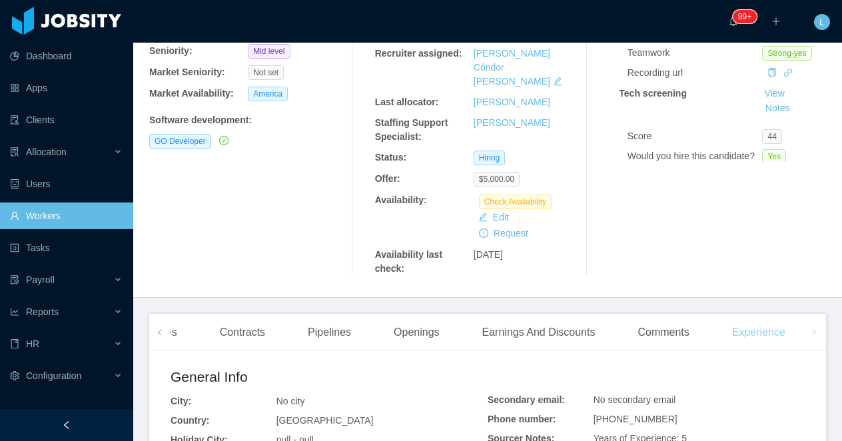
click at [784, 314] on div "Experience" at bounding box center [758, 332] width 75 height 37
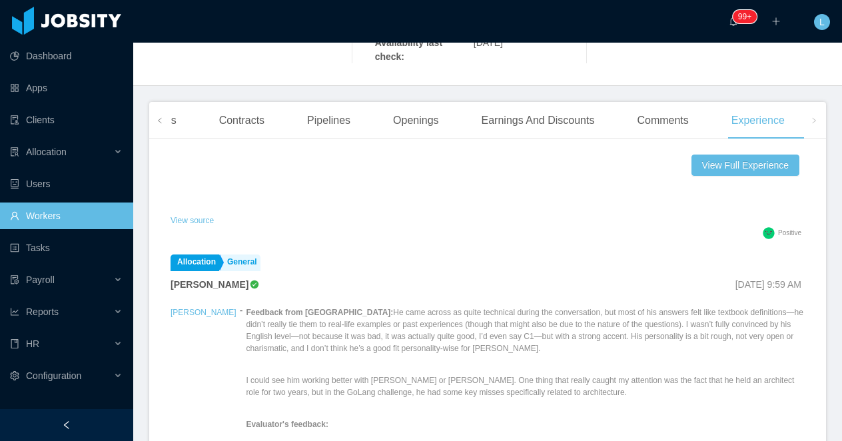
scroll to position [649, 0]
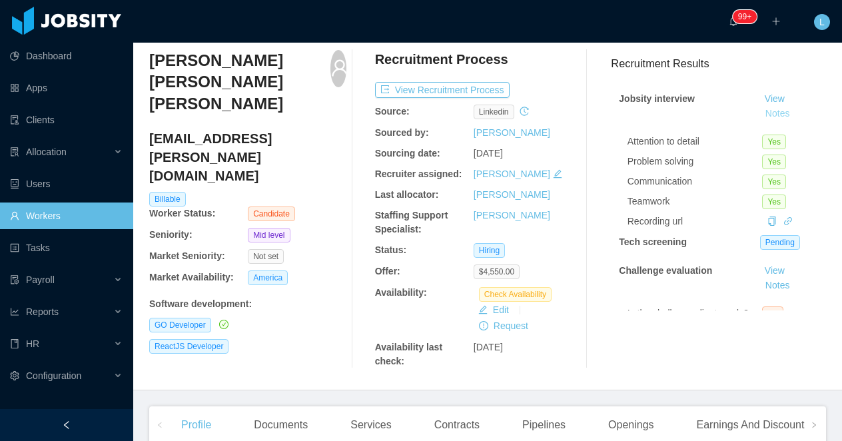
click at [778, 118] on button "Notes" at bounding box center [777, 114] width 35 height 16
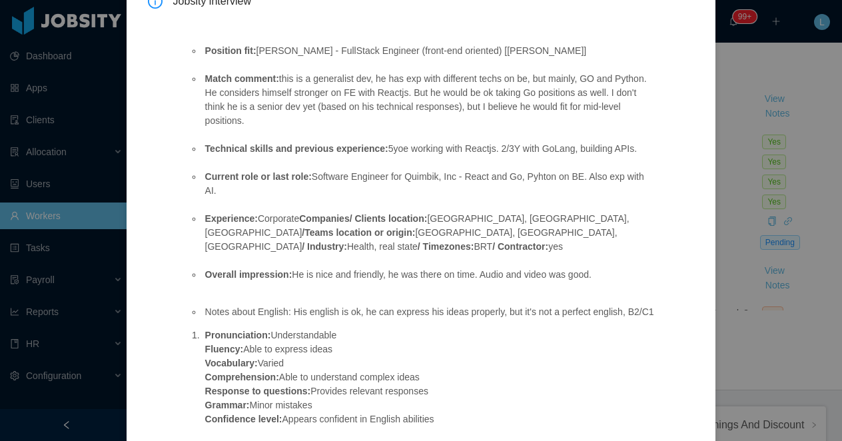
scroll to position [91, 0]
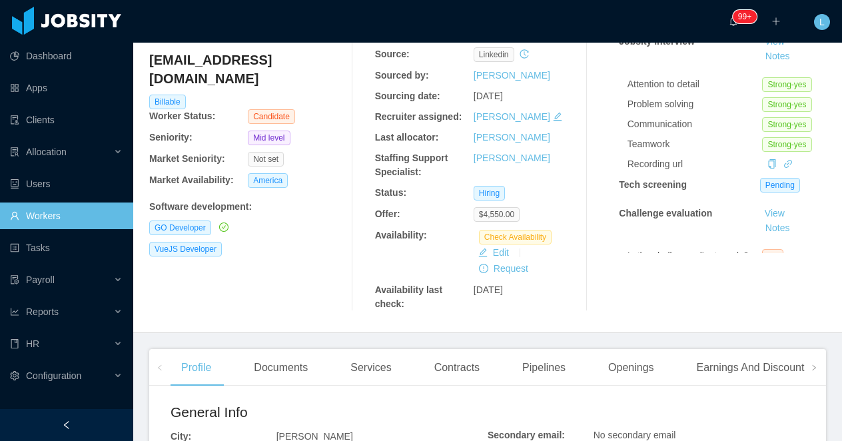
scroll to position [134, 0]
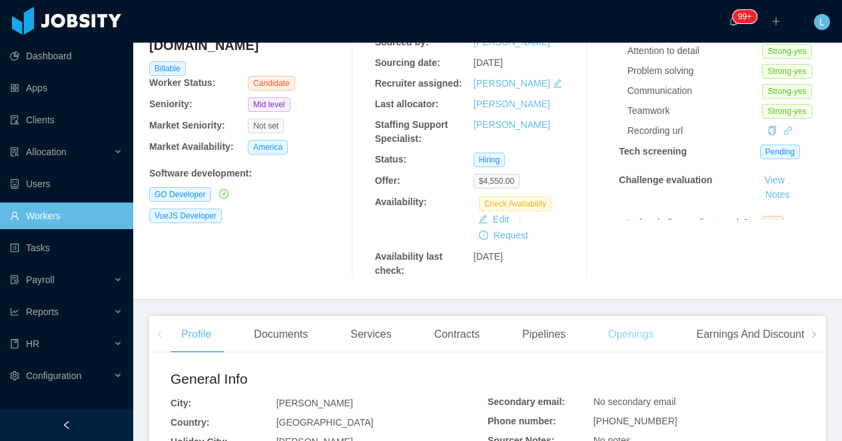
click at [611, 337] on div "Openings" at bounding box center [631, 334] width 67 height 37
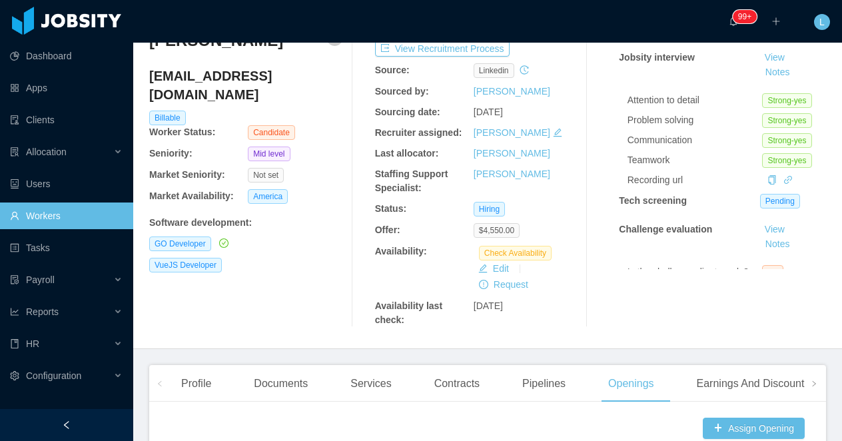
scroll to position [34, 0]
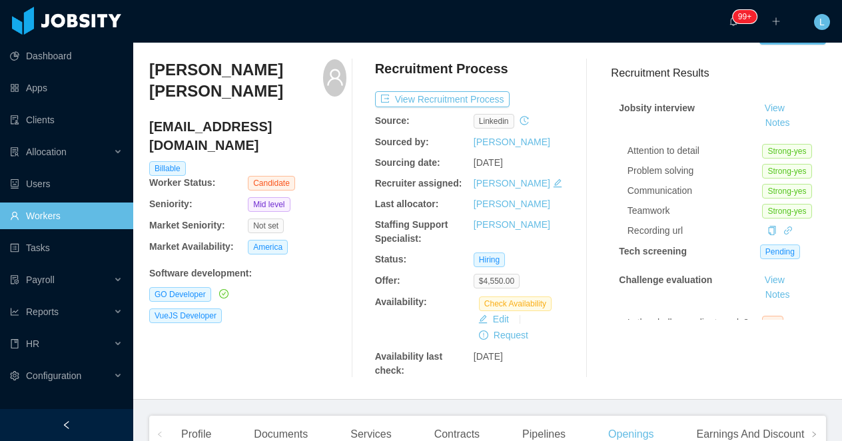
click at [217, 71] on h3 "[PERSON_NAME] [PERSON_NAME]" at bounding box center [236, 80] width 174 height 43
click at [217, 71] on h3 "Denys Arturo Rosario Coste" at bounding box center [236, 80] width 174 height 43
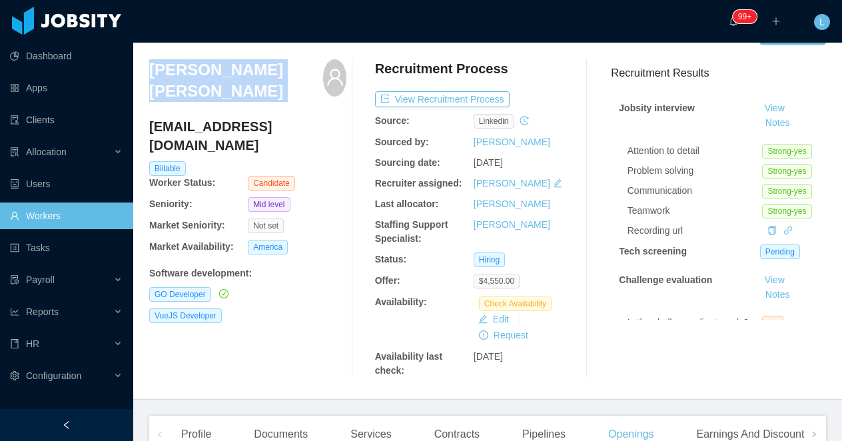
click at [217, 71] on h3 "Denys Arturo Rosario Coste" at bounding box center [236, 80] width 174 height 43
copy div "Denys Arturo Rosario Coste"
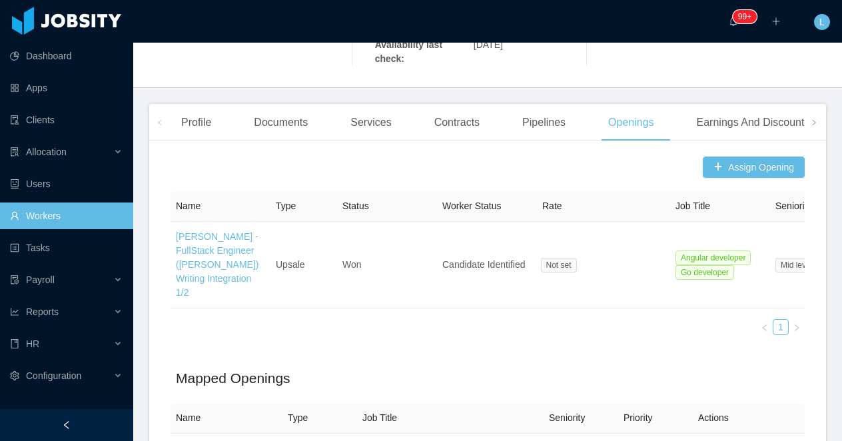
scroll to position [23, 0]
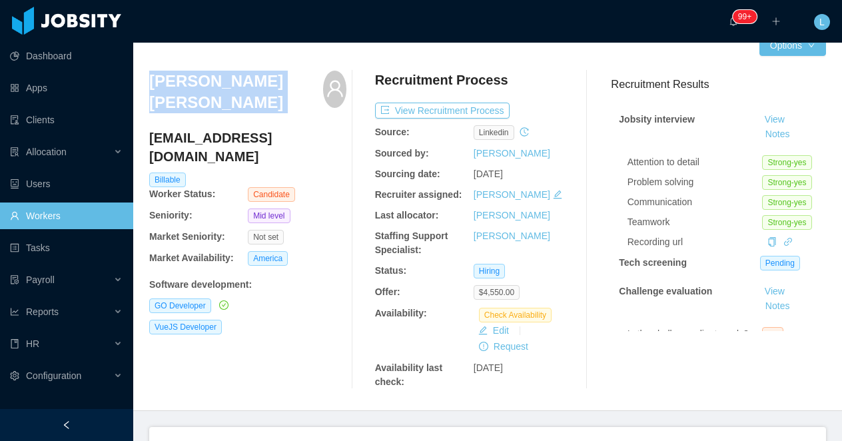
copy div "Denys Arturo Rosario Coste"
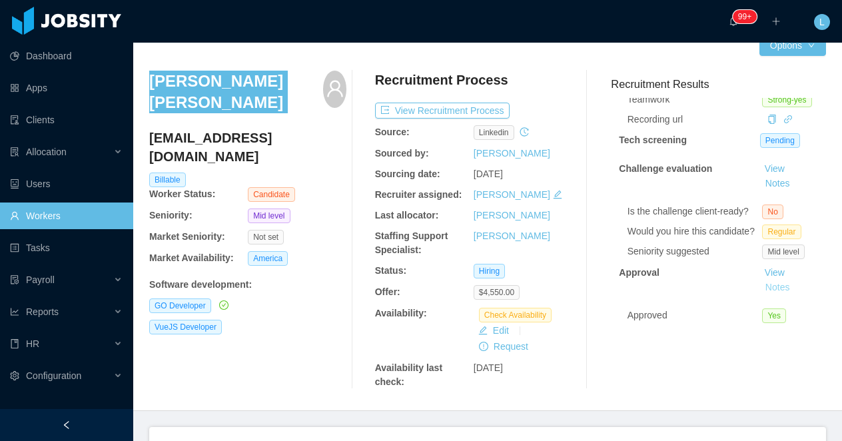
scroll to position [37, 0]
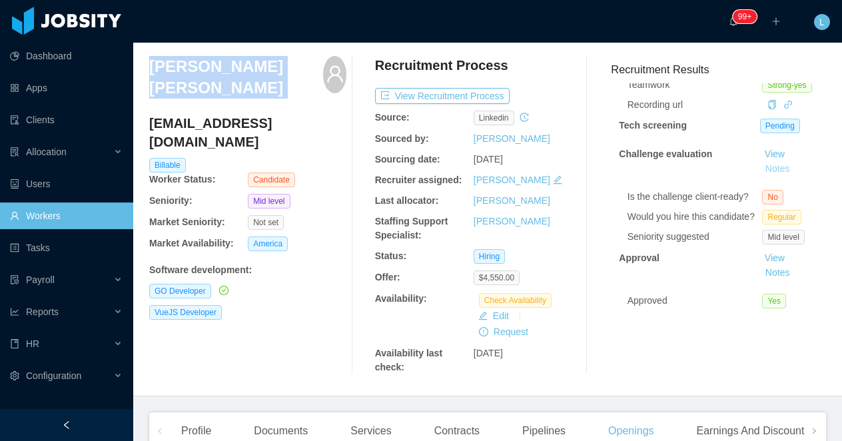
click at [775, 175] on button "Notes" at bounding box center [777, 169] width 35 height 16
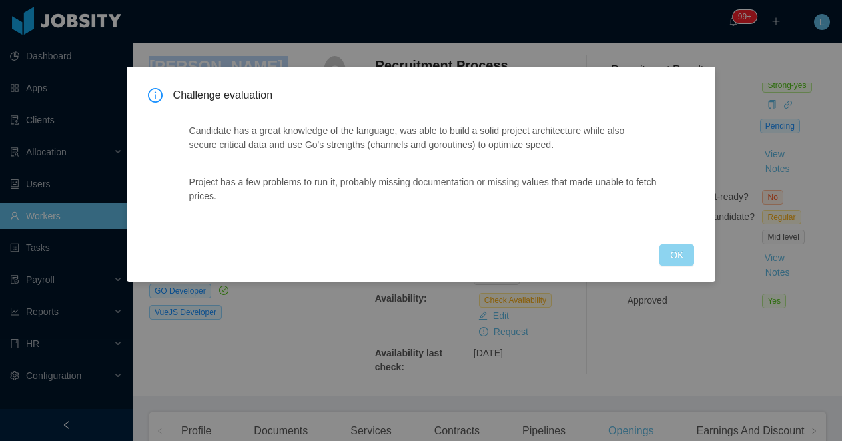
click at [676, 257] on button "OK" at bounding box center [677, 254] width 35 height 21
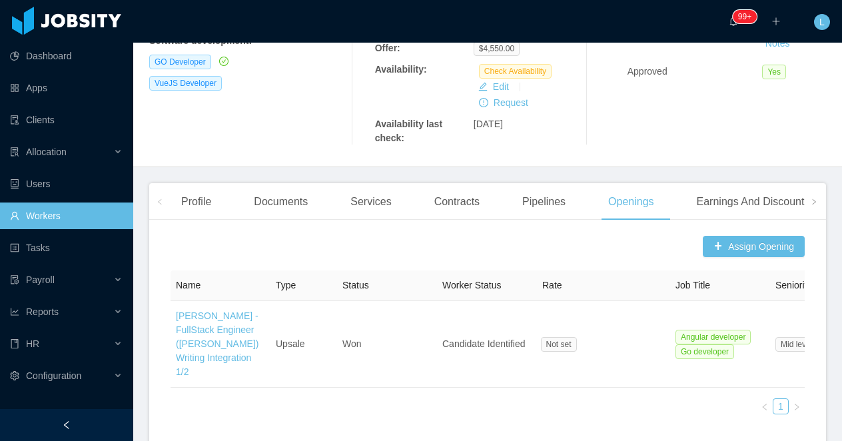
scroll to position [281, 0]
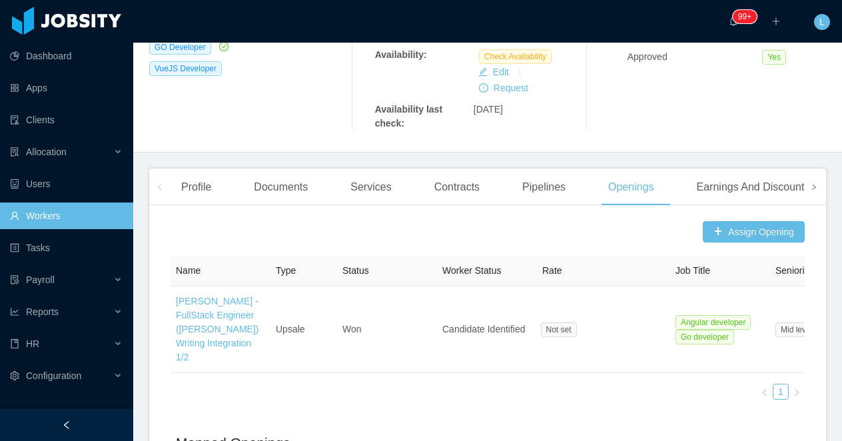
click at [813, 189] on icon "icon: right" at bounding box center [814, 187] width 3 height 5
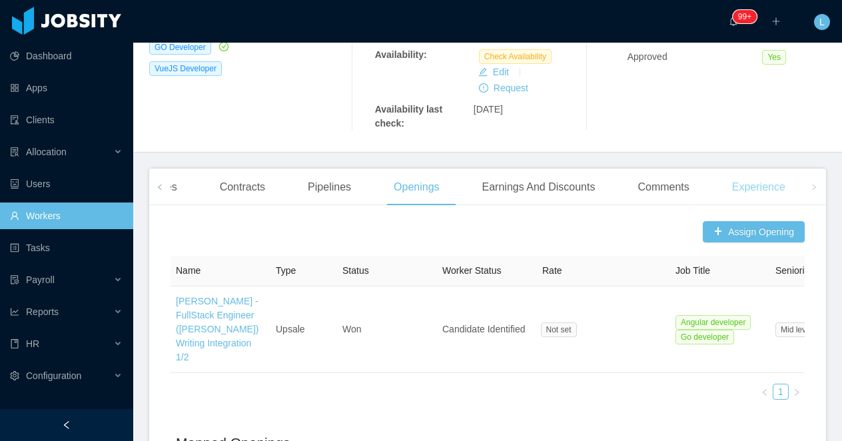
click at [778, 189] on div "Experience" at bounding box center [758, 187] width 75 height 37
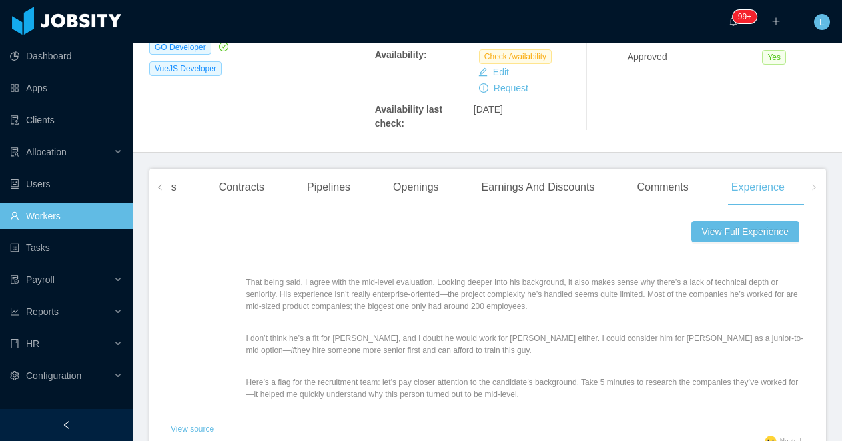
scroll to position [232, 0]
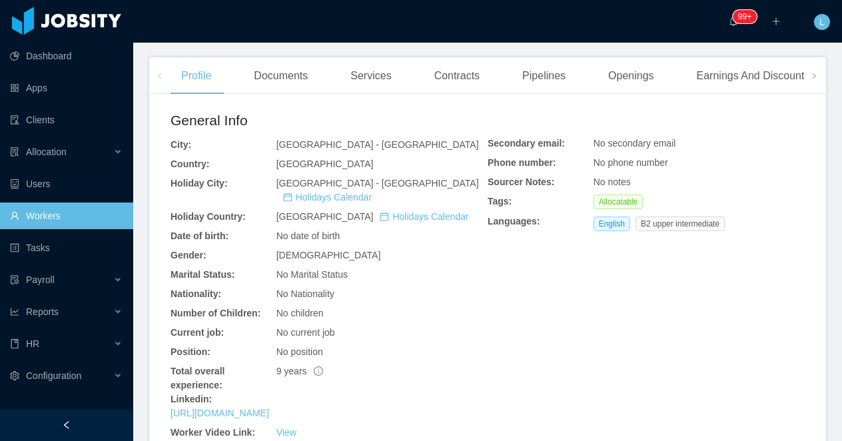
scroll to position [358, 0]
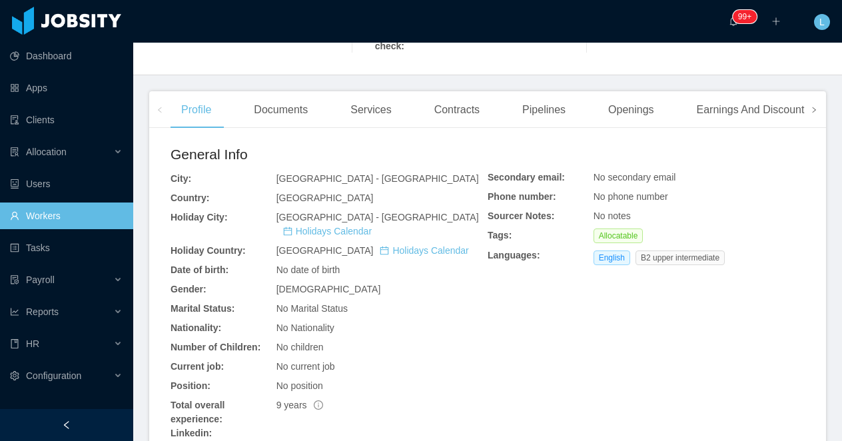
click at [818, 107] on span at bounding box center [813, 109] width 21 height 37
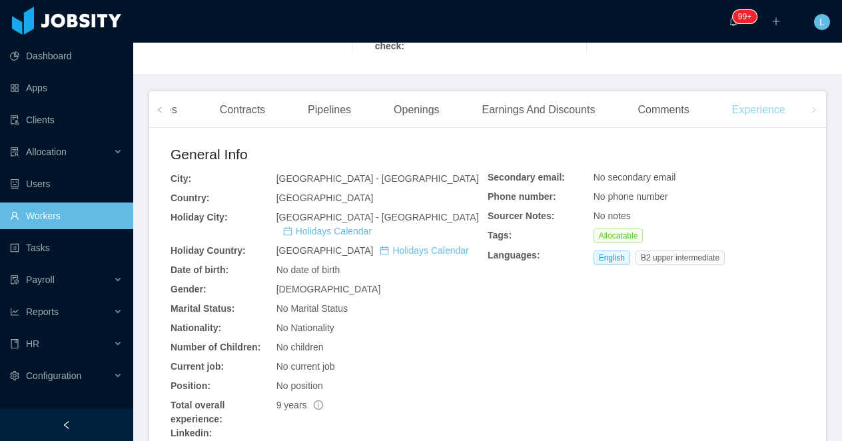
click at [781, 119] on div "Experience" at bounding box center [758, 109] width 75 height 37
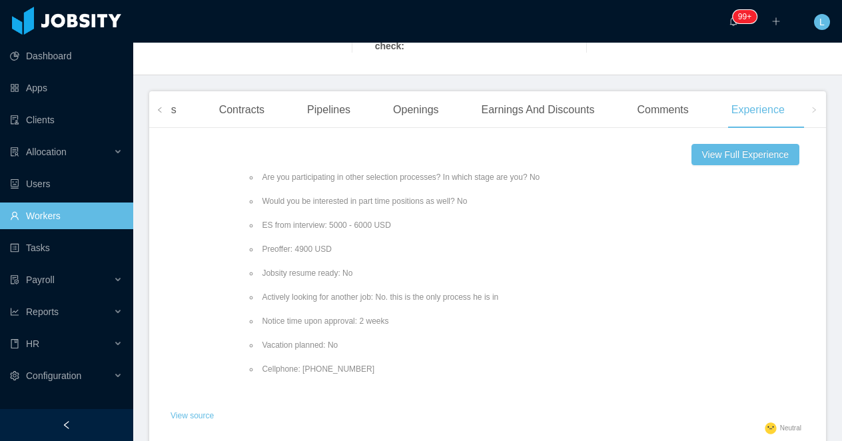
scroll to position [250, 0]
click at [155, 113] on span at bounding box center [159, 109] width 21 height 37
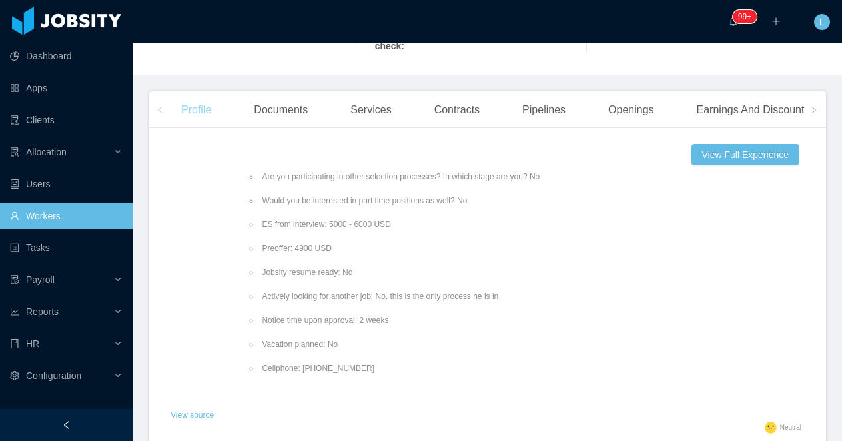
click at [173, 114] on div "Profile" at bounding box center [196, 109] width 51 height 37
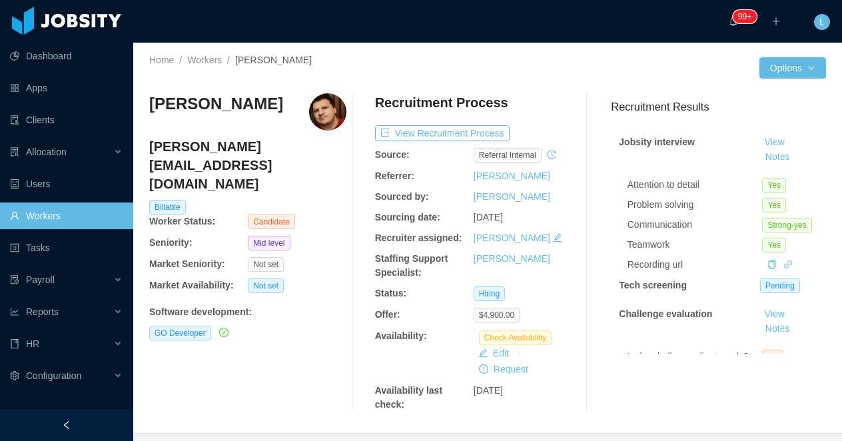
click at [213, 105] on h3 "Felipe Duarte" at bounding box center [216, 103] width 134 height 21
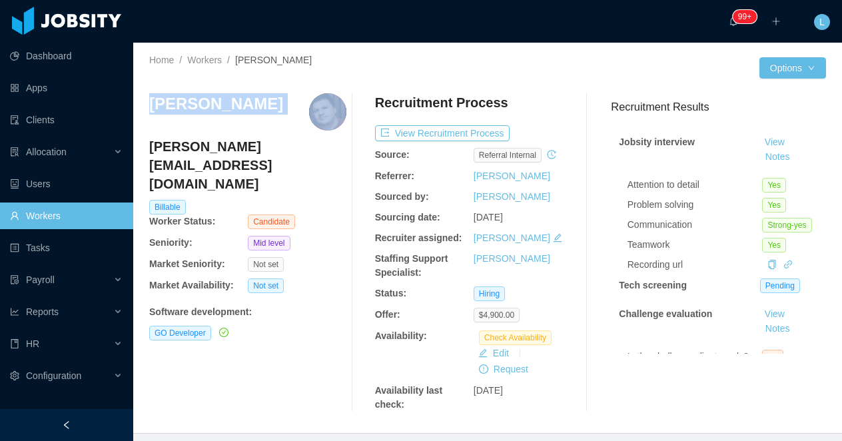
click at [213, 105] on h3 "Felipe Duarte" at bounding box center [216, 103] width 134 height 21
copy h3 "Felipe Duarte"
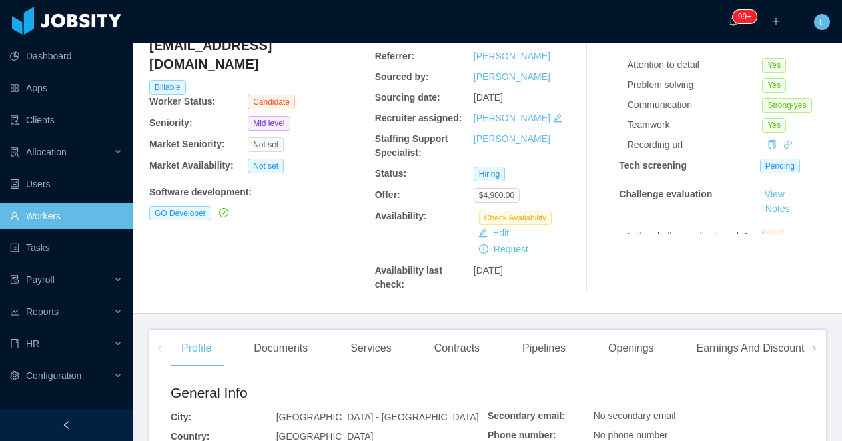
scroll to position [123, 0]
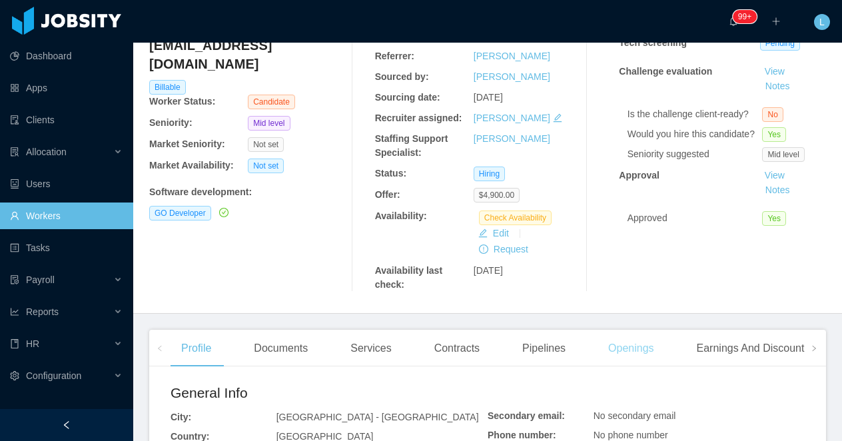
click at [628, 346] on div "Openings" at bounding box center [631, 348] width 67 height 37
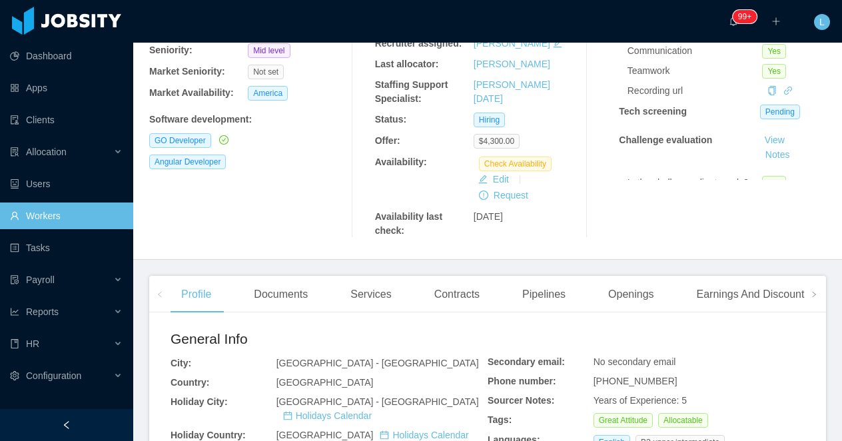
scroll to position [199, 0]
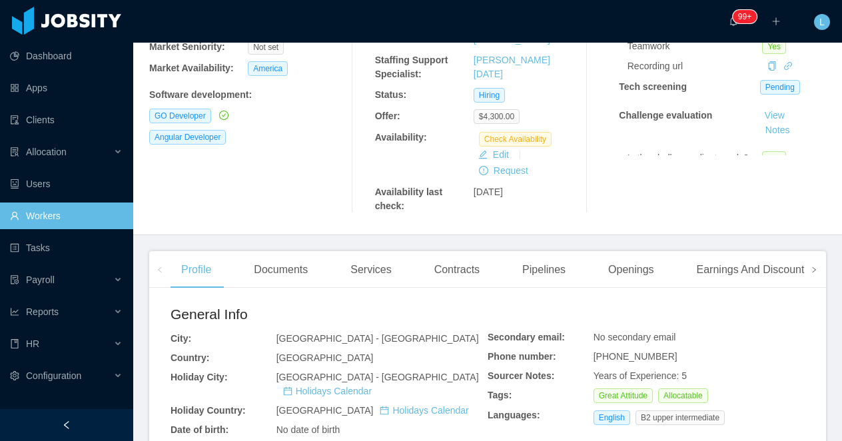
click at [809, 284] on span at bounding box center [813, 269] width 21 height 37
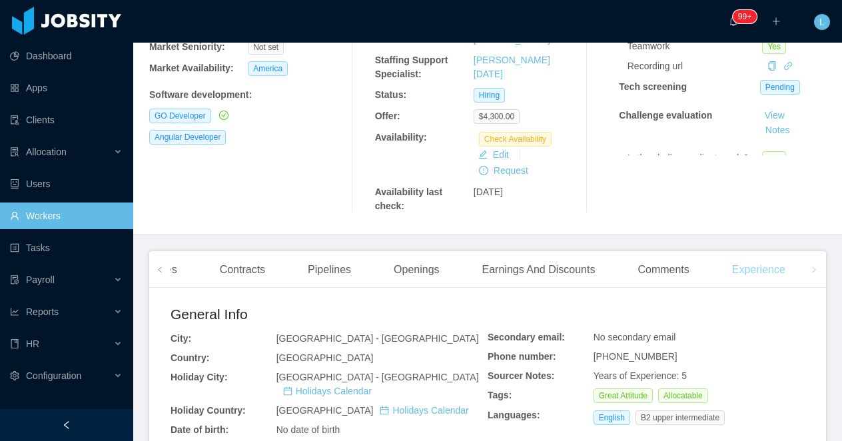
click at [748, 288] on div "Experience" at bounding box center [758, 269] width 75 height 37
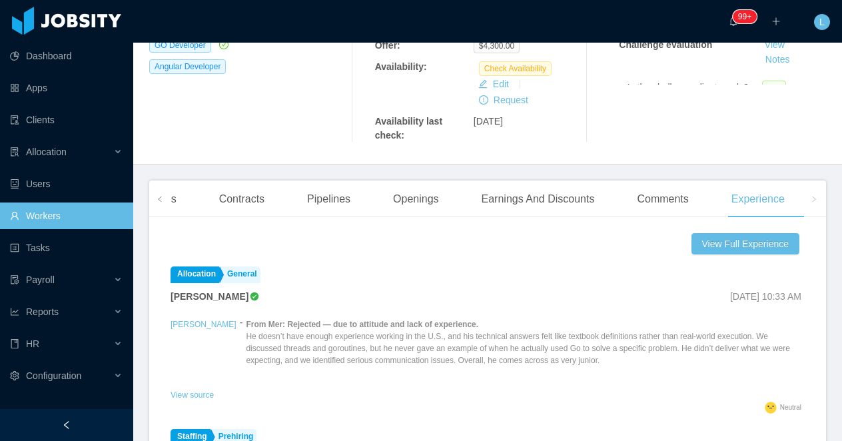
scroll to position [338, 0]
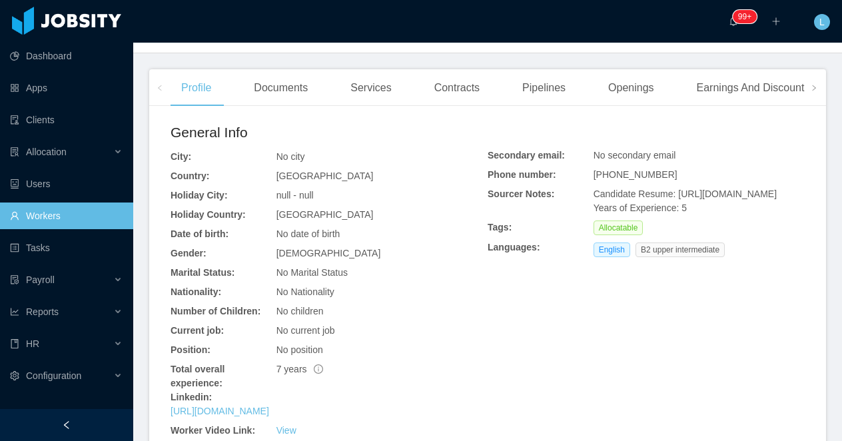
scroll to position [369, 0]
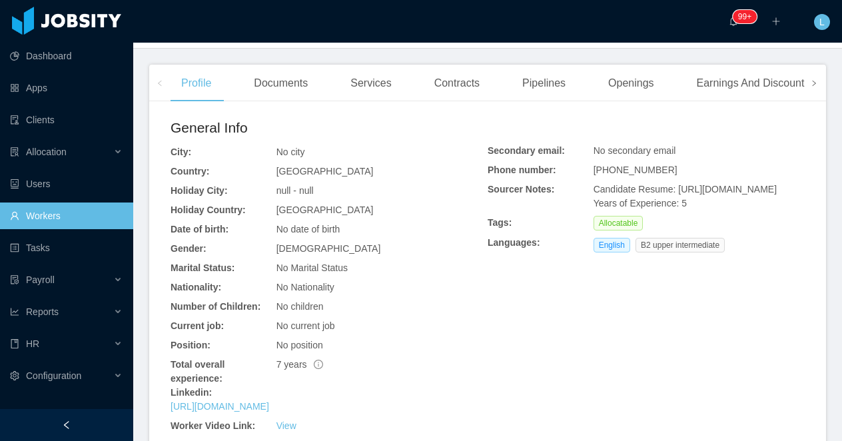
click at [809, 90] on span at bounding box center [813, 83] width 21 height 37
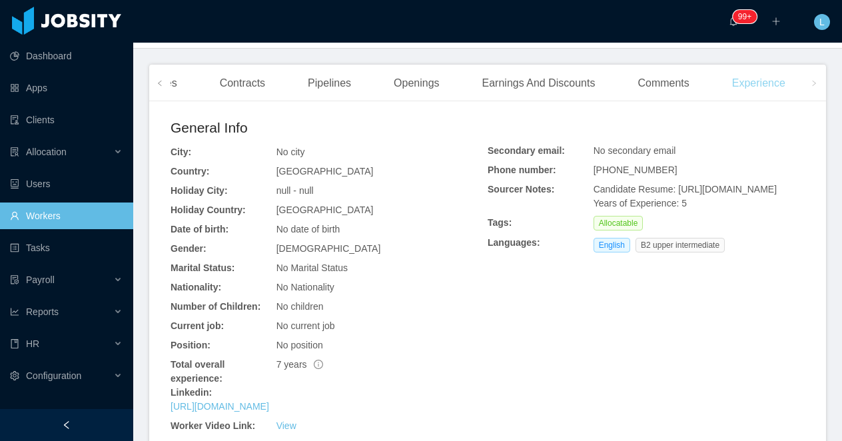
click at [767, 100] on div "Experience" at bounding box center [758, 83] width 75 height 37
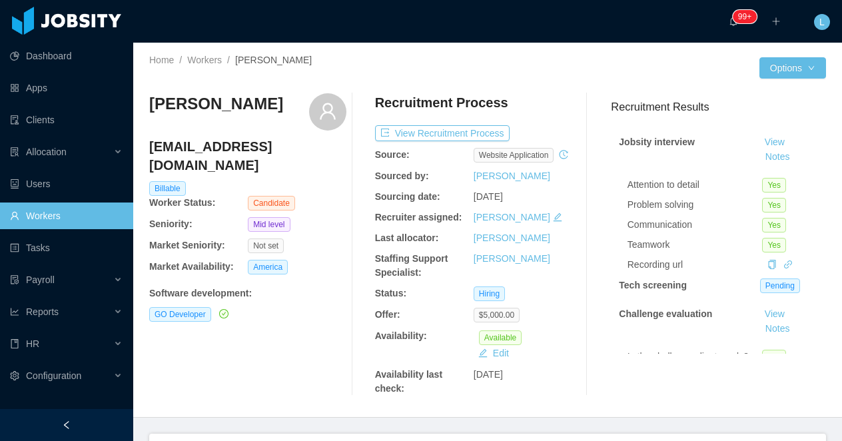
click at [246, 108] on h3 "[PERSON_NAME]" at bounding box center [216, 103] width 134 height 21
copy div "[PERSON_NAME]"
